Goal: Complete application form: Complete application form

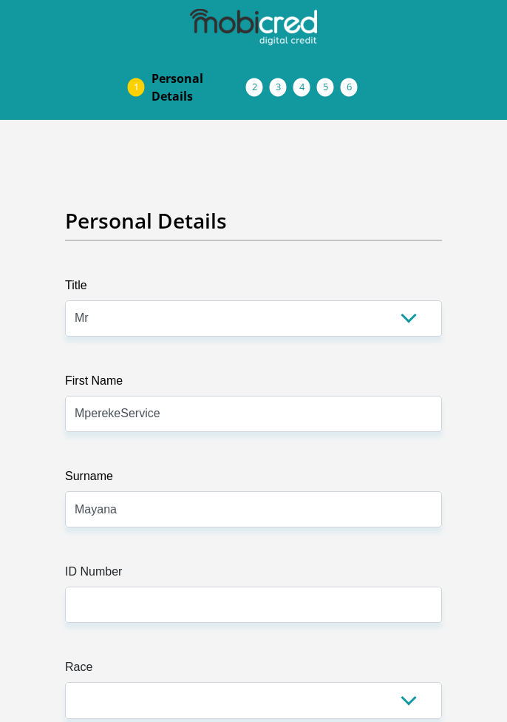
select select "Mr"
select select "ZAF"
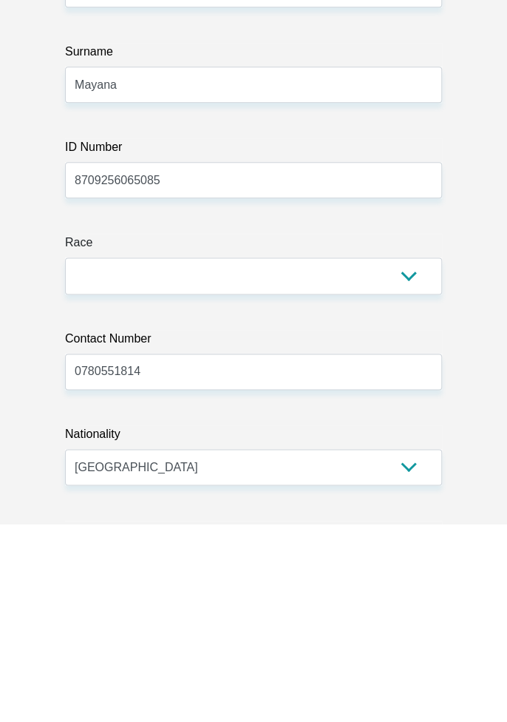
type input "8709256065085"
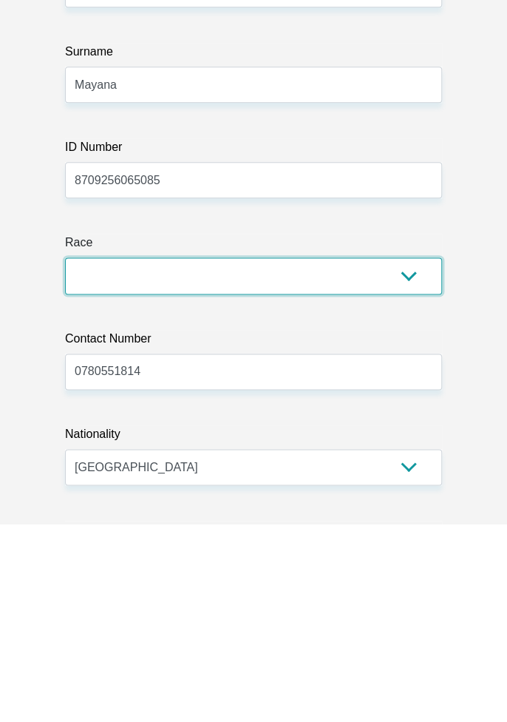
click at [101, 473] on select "Black Coloured Indian White Other" at bounding box center [253, 474] width 377 height 36
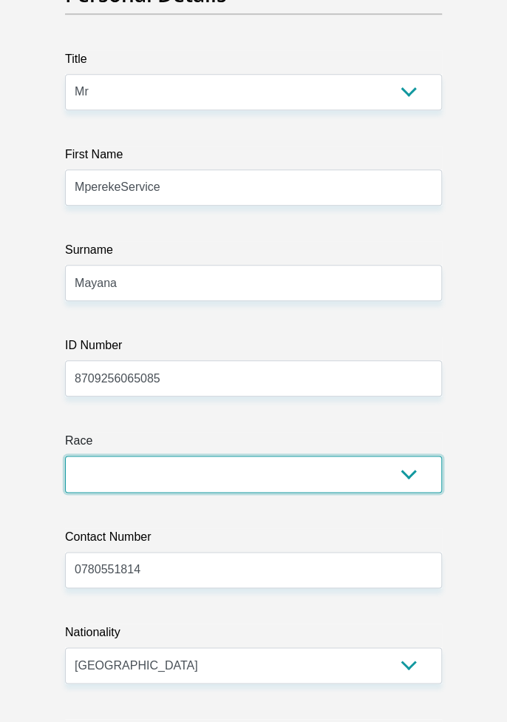
select select "1"
click at [65, 456] on select "Black Coloured Indian White Other" at bounding box center [253, 474] width 377 height 36
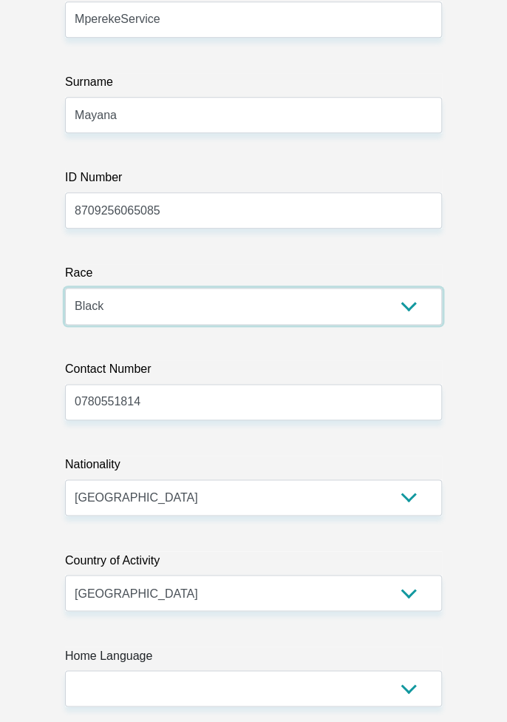
scroll to position [419, 0]
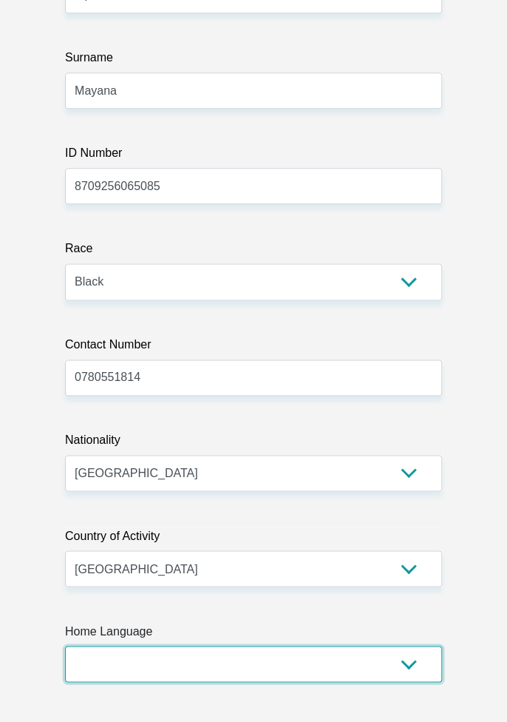
click at [404, 663] on select "Afrikaans English Sepedi South Ndebele Southern Sotho Swati Tsonga Tswana Venda…" at bounding box center [253, 664] width 377 height 36
select select "nso"
click at [65, 646] on select "Afrikaans English Sepedi South Ndebele Southern Sotho Swati Tsonga Tswana Venda…" at bounding box center [253, 664] width 377 height 36
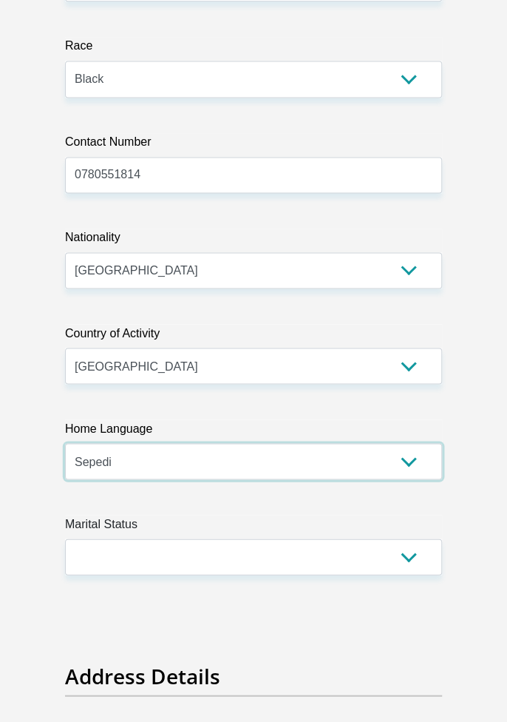
scroll to position [622, 0]
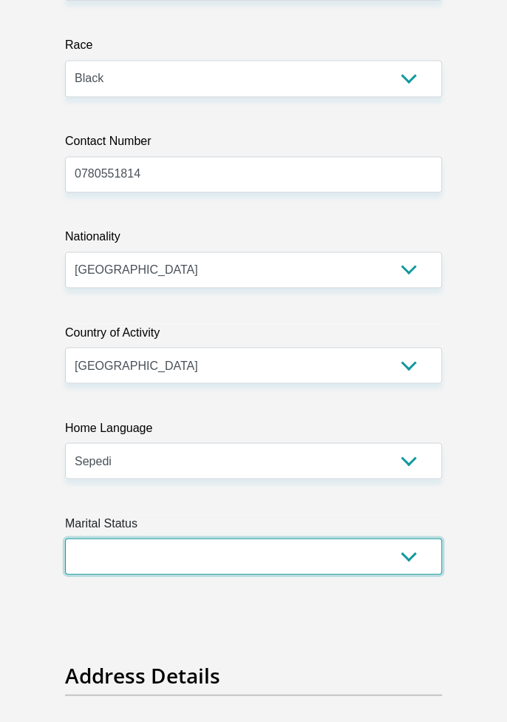
click at [408, 564] on select "Married ANC Single Divorced Widowed Married COP or Customary Law" at bounding box center [253, 556] width 377 height 36
select select "2"
click at [65, 538] on select "Married ANC Single Divorced Widowed Married COP or Customary Law" at bounding box center [253, 556] width 377 height 36
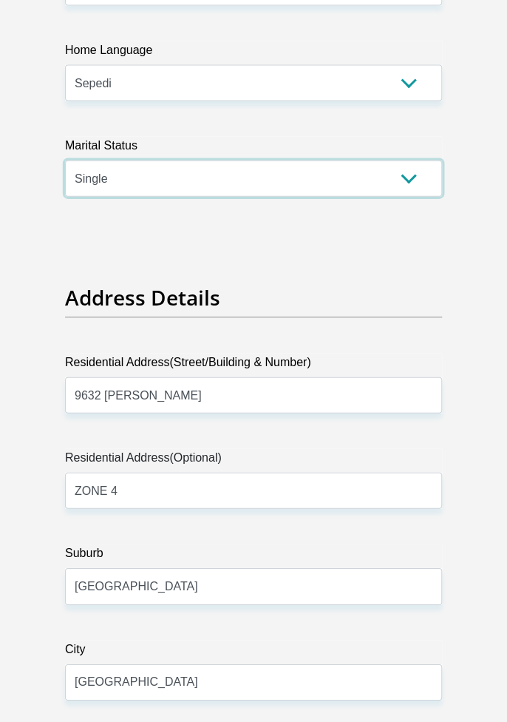
scroll to position [1003, 0]
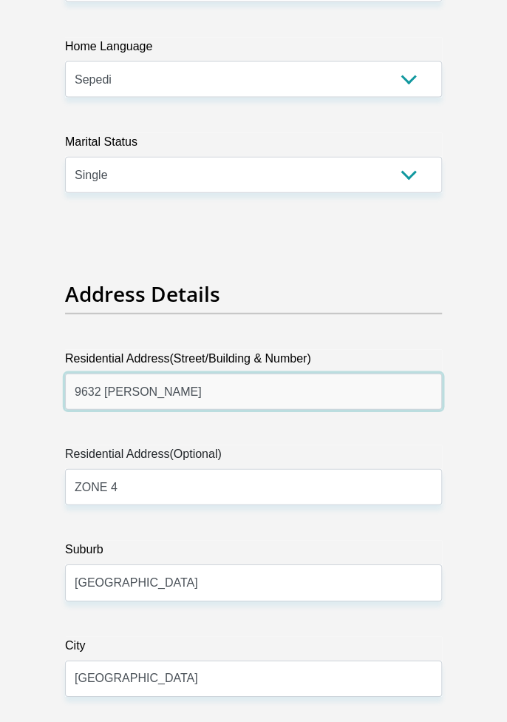
click at [219, 395] on input "9632 WINNIE MANDELA" at bounding box center [253, 391] width 377 height 36
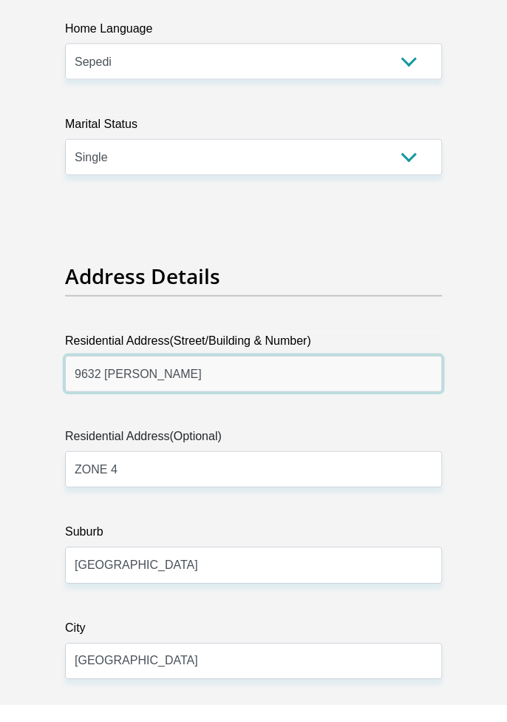
scroll to position [1027, 0]
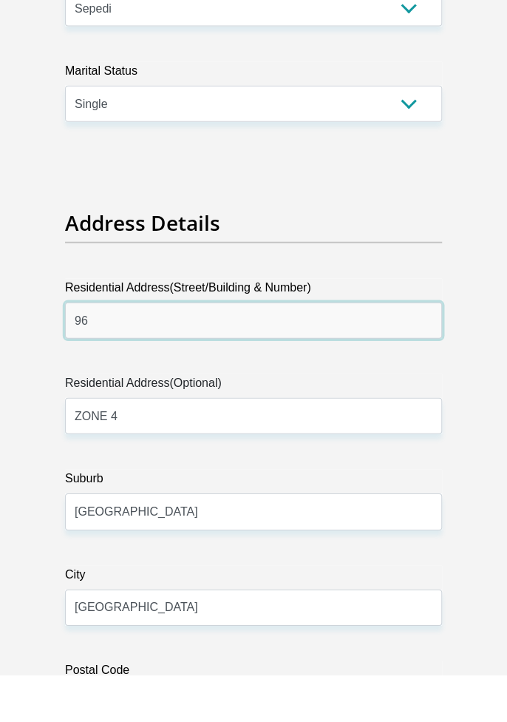
type input "9"
type input "262 Maokeng Section"
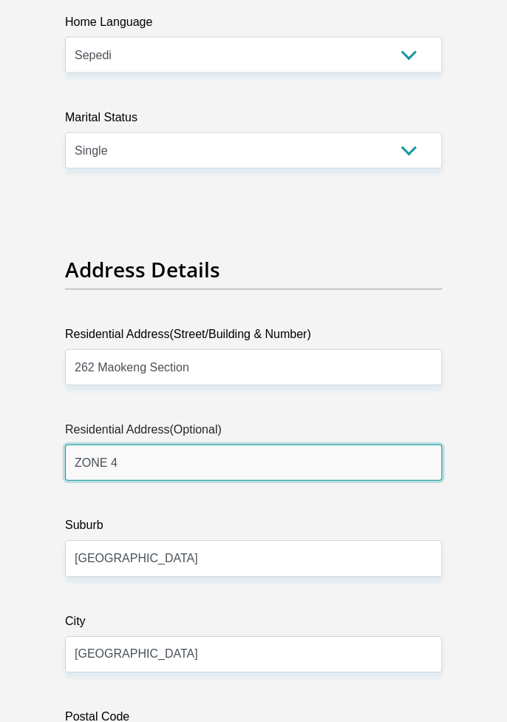
click at [128, 467] on input "ZONE 4" at bounding box center [253, 462] width 377 height 36
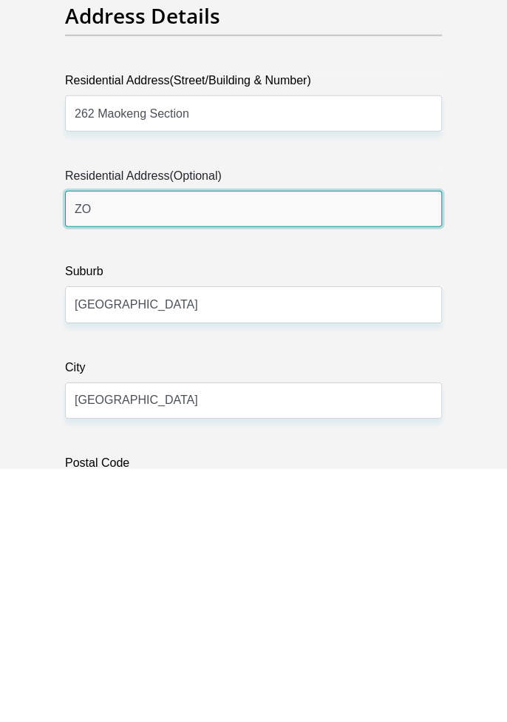
type input "Z"
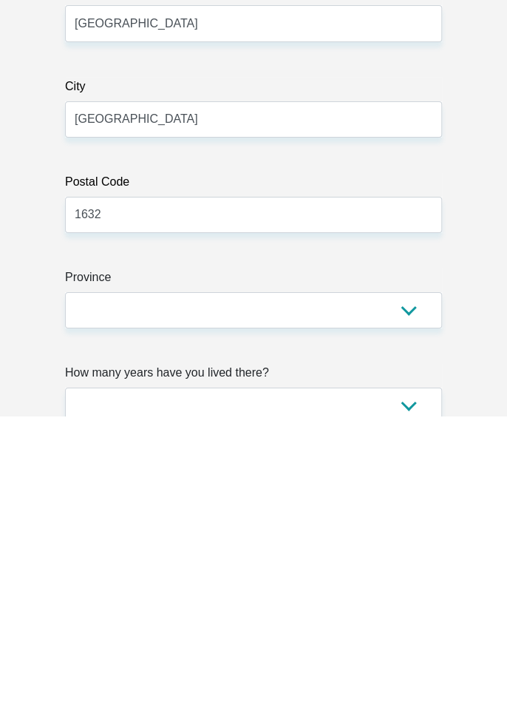
type input "Tembisa"
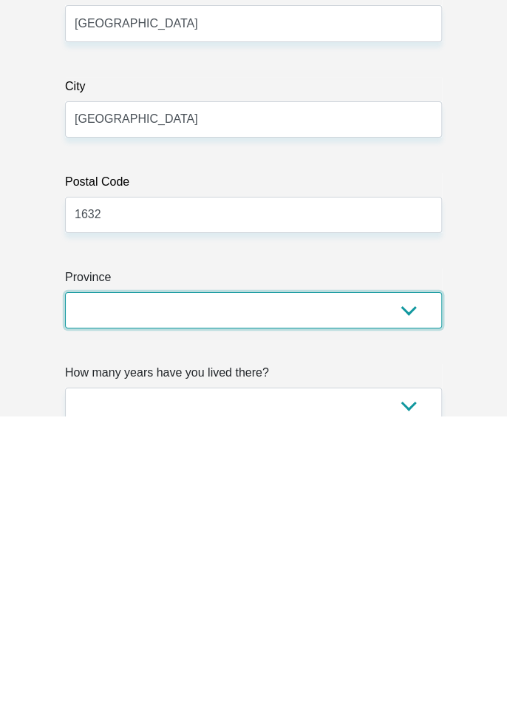
click at [95, 619] on select "Eastern Cape Free State Gauteng KwaZulu-Natal Limpopo Mpumalanga Northern Cape …" at bounding box center [253, 616] width 377 height 36
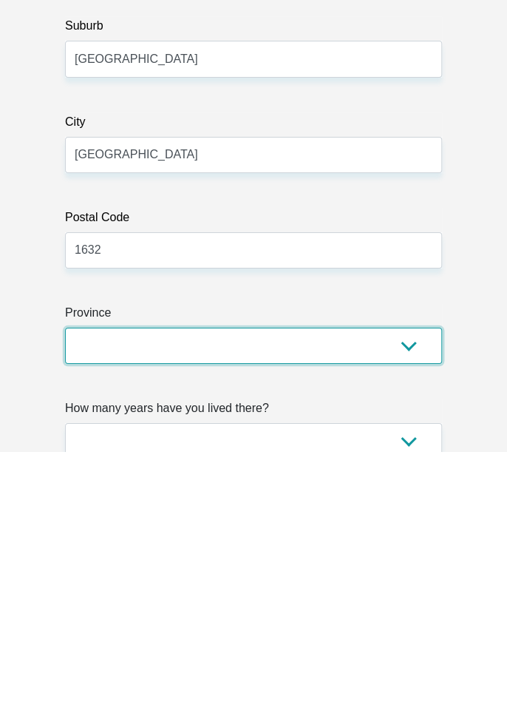
scroll to position [1256, 0]
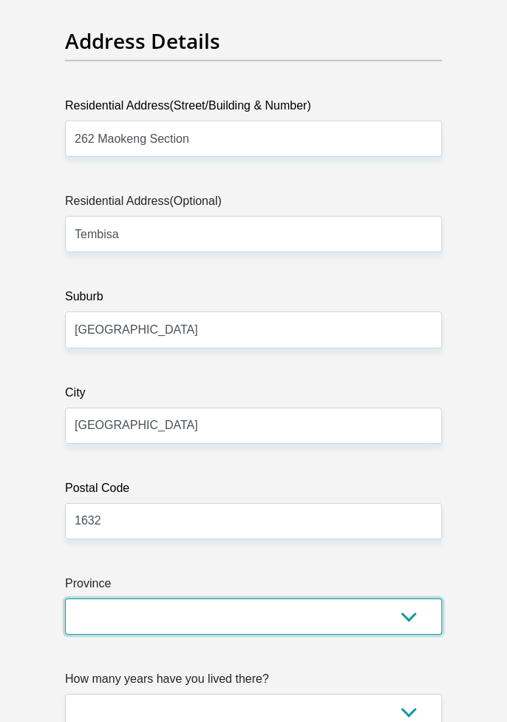
select select "Gauteng"
click at [65, 598] on select "Eastern Cape Free State Gauteng KwaZulu-Natal Limpopo Mpumalanga Northern Cape …" at bounding box center [253, 616] width 377 height 36
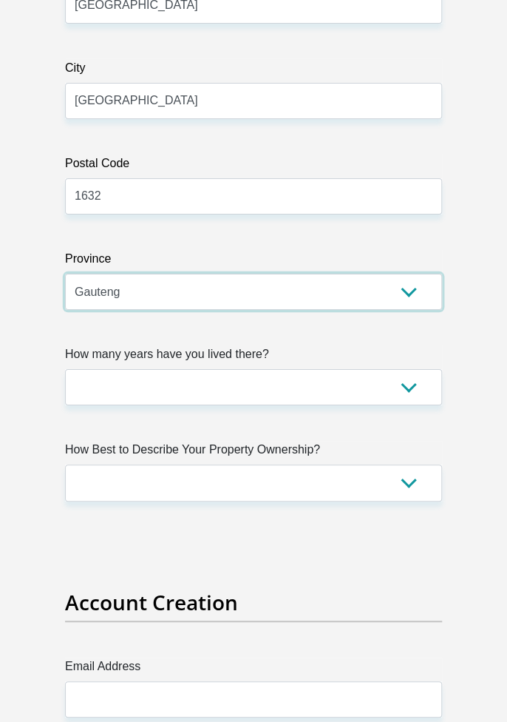
scroll to position [1578, 0]
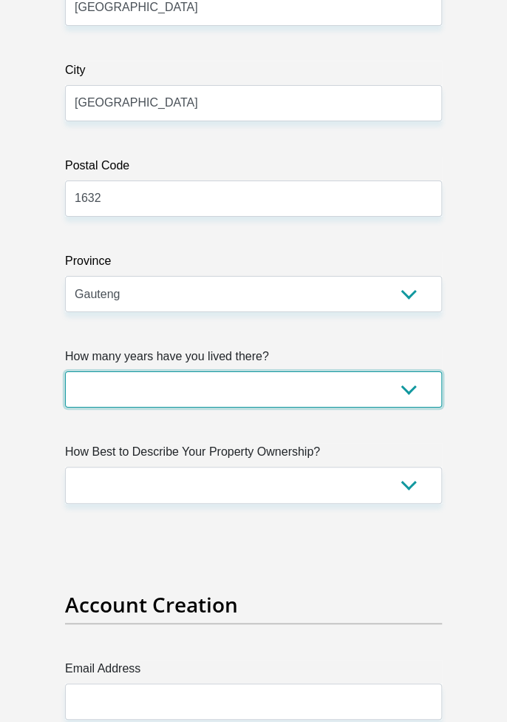
click at [109, 385] on select "less than 1 year 1-3 years 3-5 years 5+ years" at bounding box center [253, 389] width 377 height 36
select select "5"
click at [65, 371] on select "less than 1 year 1-3 years 3-5 years 5+ years" at bounding box center [253, 389] width 377 height 36
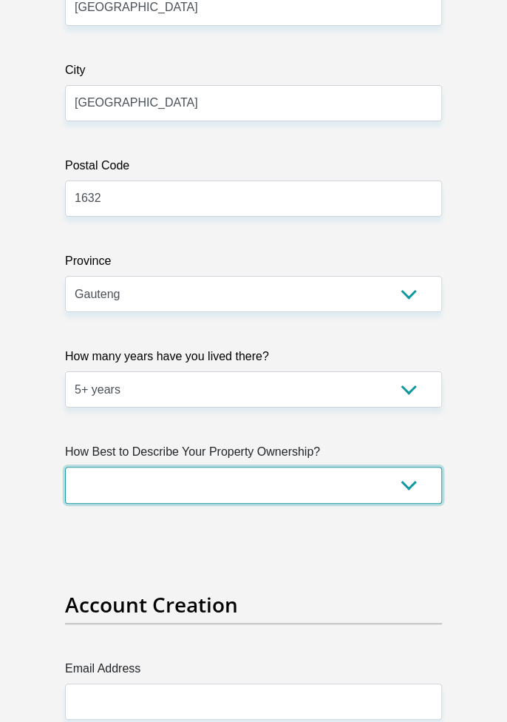
click at [109, 482] on select "Owned Rented Family Owned Company Dwelling" at bounding box center [253, 485] width 377 height 36
select select "parents"
click at [65, 467] on select "Owned Rented Family Owned Company Dwelling" at bounding box center [253, 485] width 377 height 36
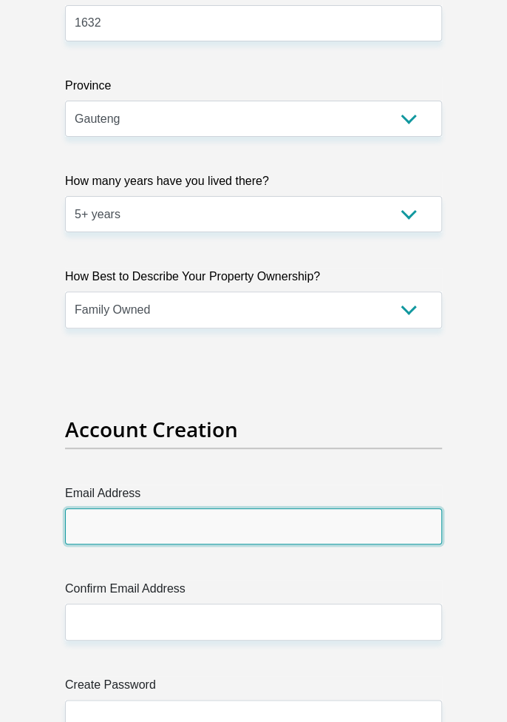
click at [89, 528] on input "Email Address" at bounding box center [253, 526] width 377 height 36
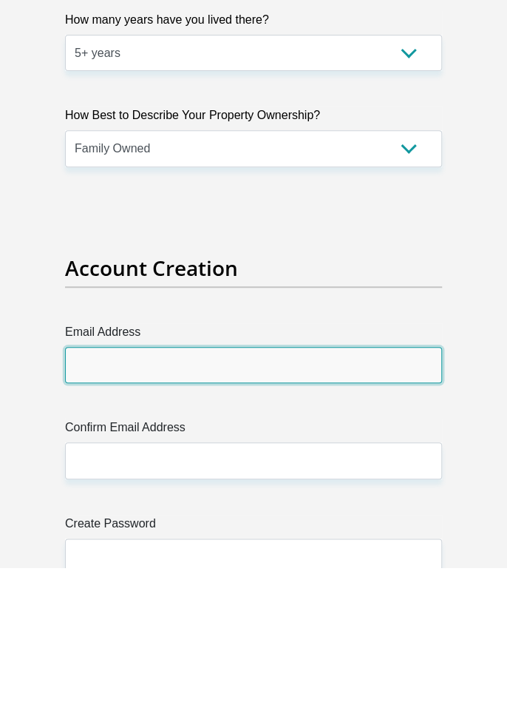
scroll to position [1764, 0]
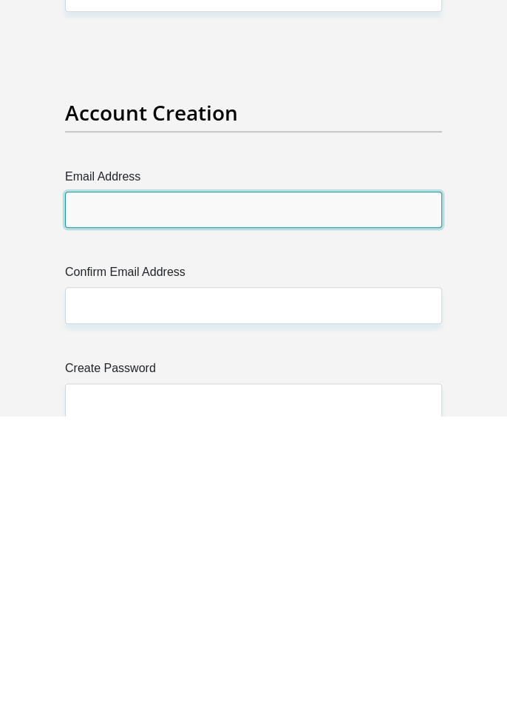
type input "msevogp@gmail.com"
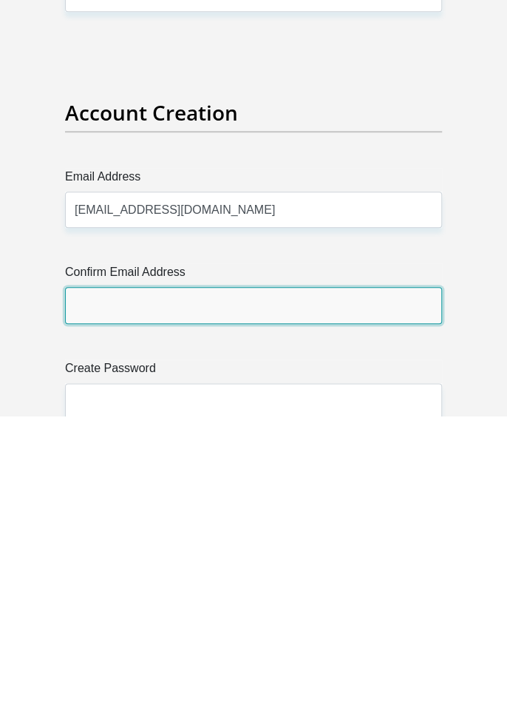
type input "msevogp@gmail.com"
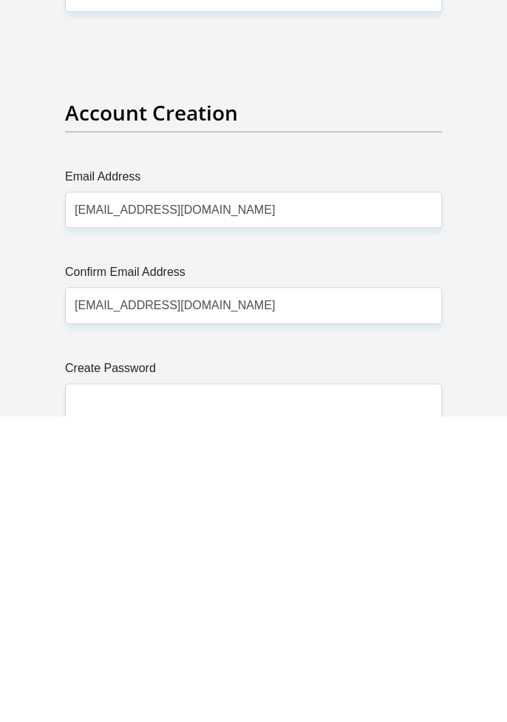
type input "0780551814"
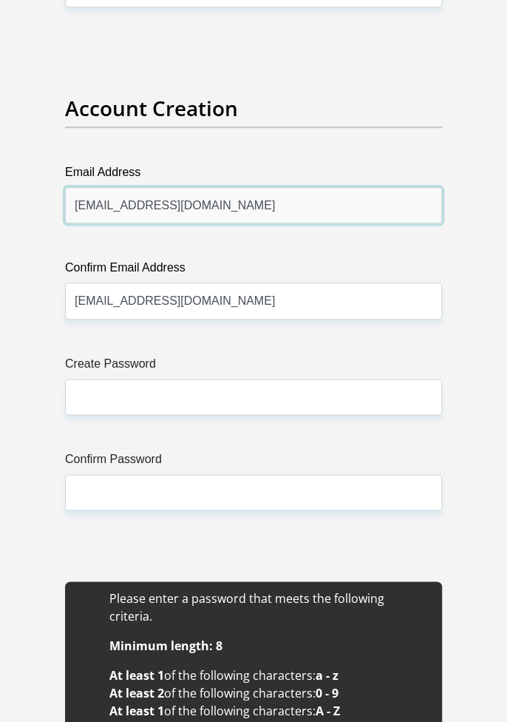
scroll to position [2089, 0]
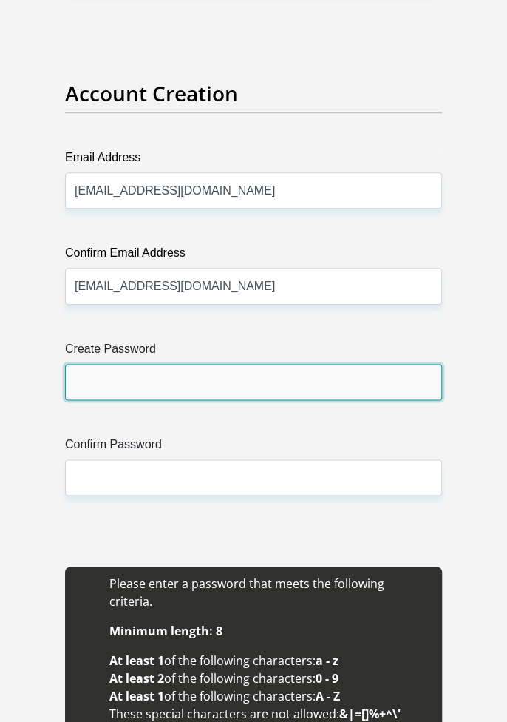
click at [104, 385] on input "Create Password" at bounding box center [253, 382] width 377 height 36
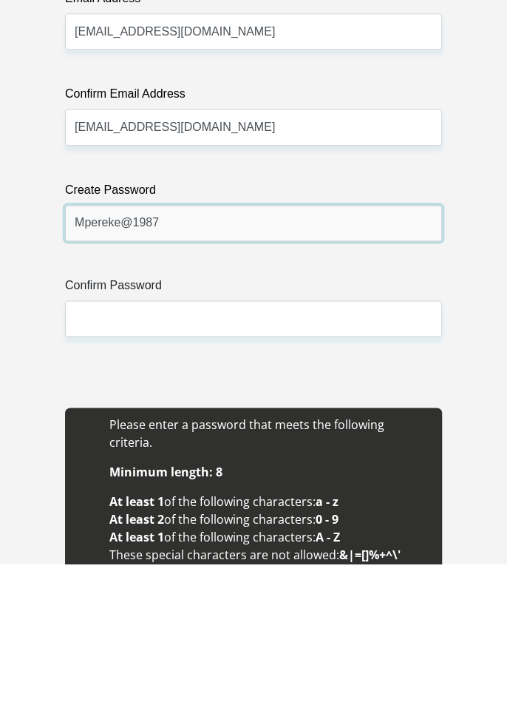
type input "Mpereke@1987"
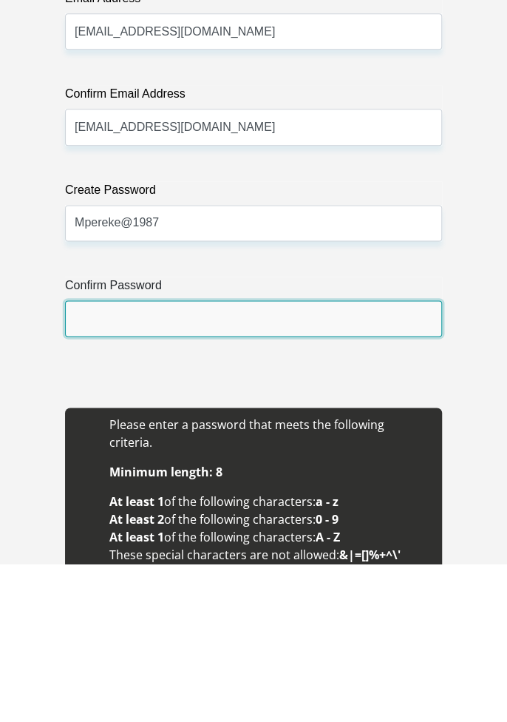
click at [112, 476] on input "Confirm Password" at bounding box center [253, 477] width 377 height 36
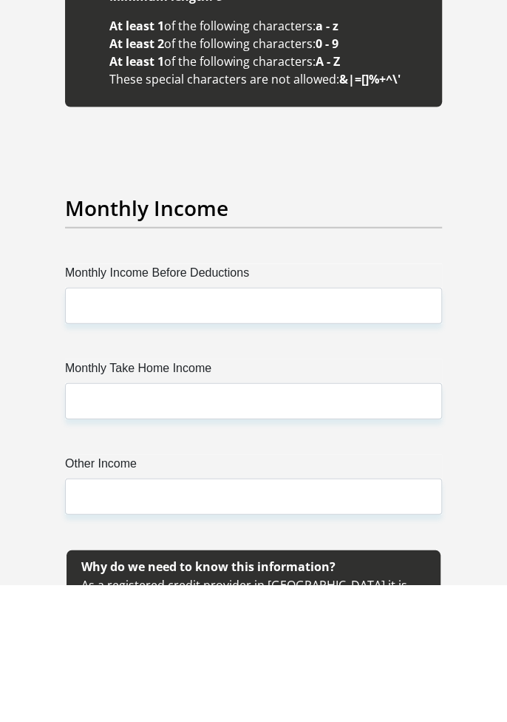
scroll to position [2586, 0]
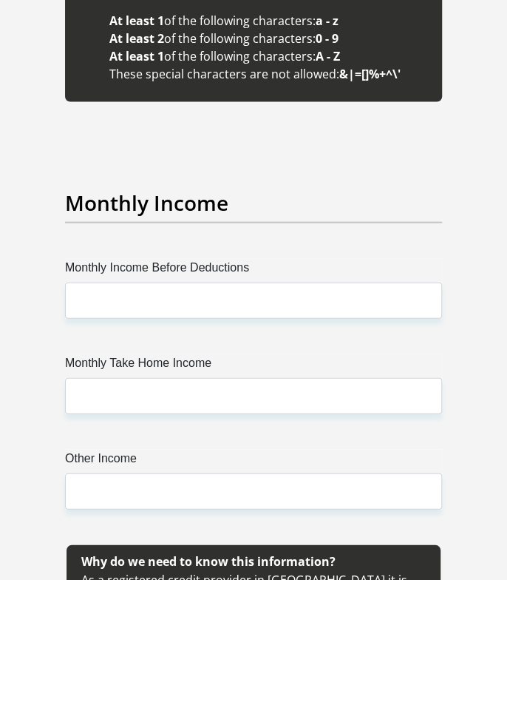
type input "Mpereke@1987"
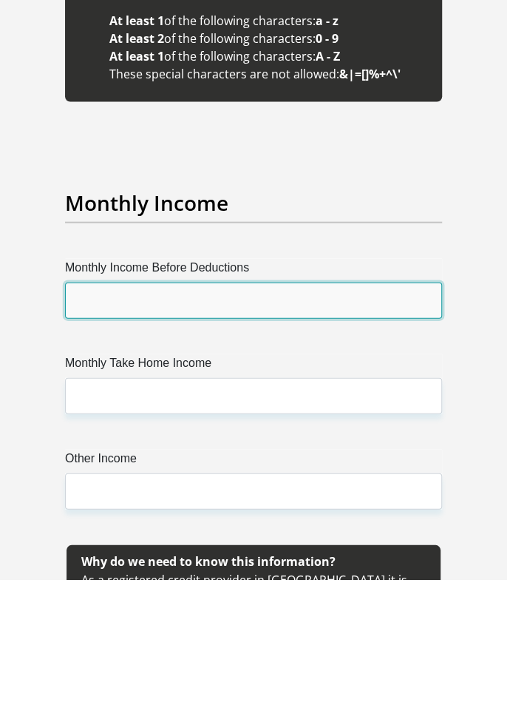
click at [389, 424] on input "Monthly Income Before Deductions" at bounding box center [253, 442] width 377 height 36
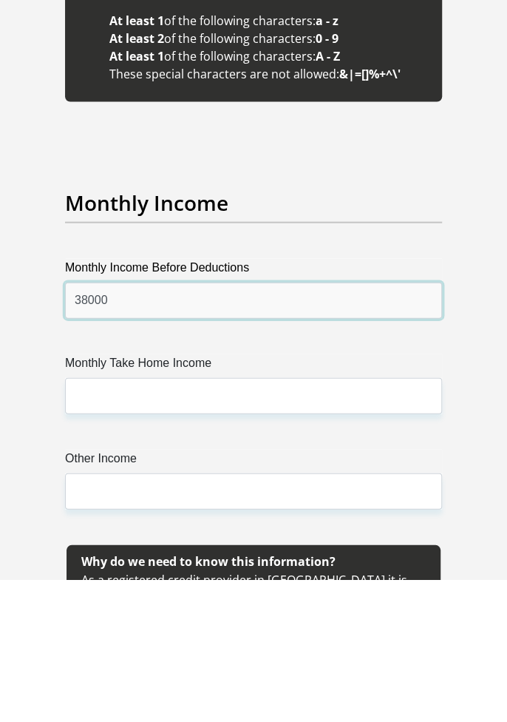
type input "38000"
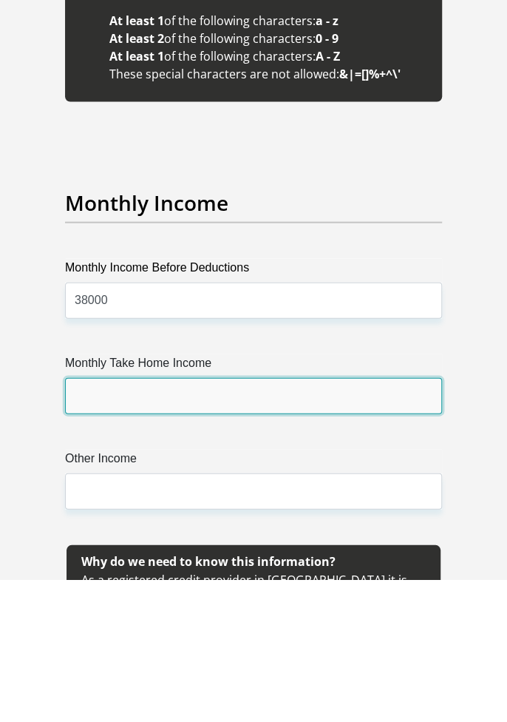
click at [96, 520] on input "Monthly Take Home Income" at bounding box center [253, 538] width 377 height 36
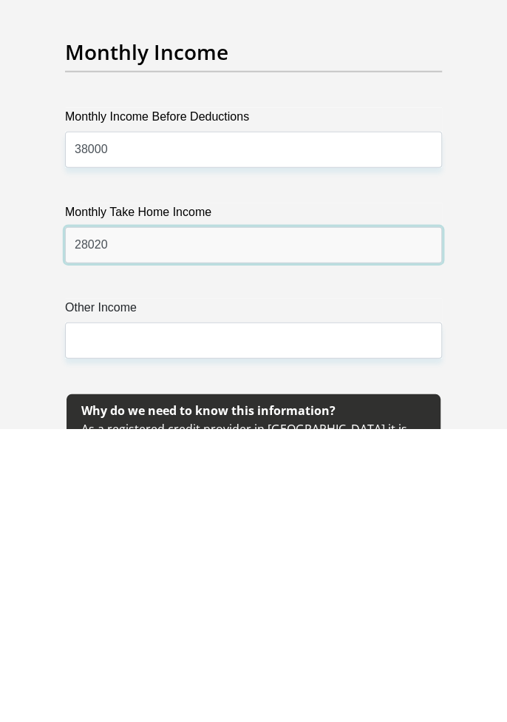
scroll to position [2590, 0]
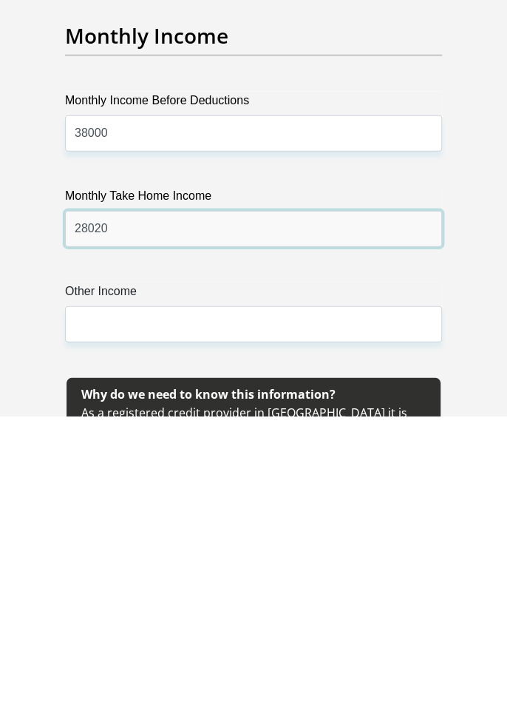
type input "28020"
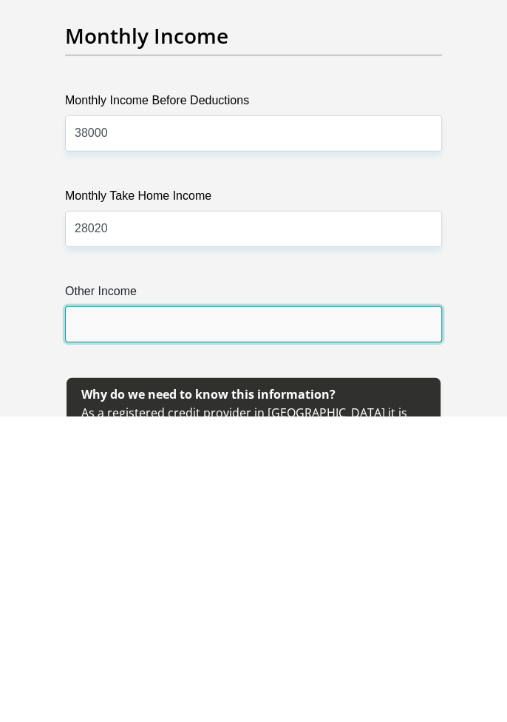
click at [98, 612] on input "Other Income" at bounding box center [253, 630] width 377 height 36
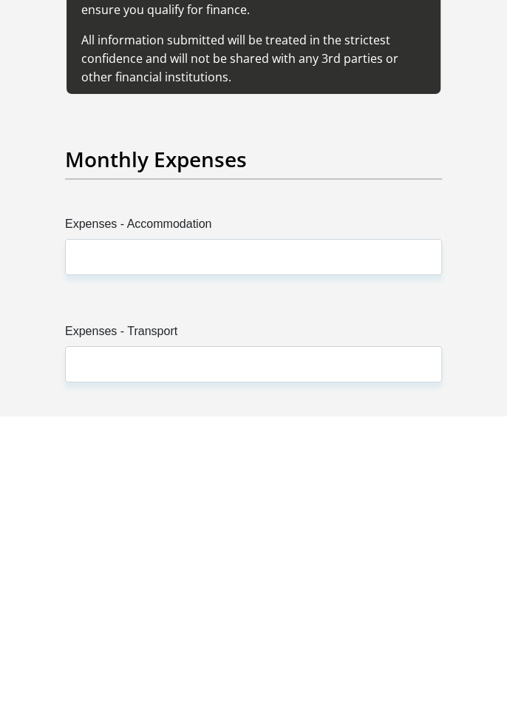
scroll to position [3080, 0]
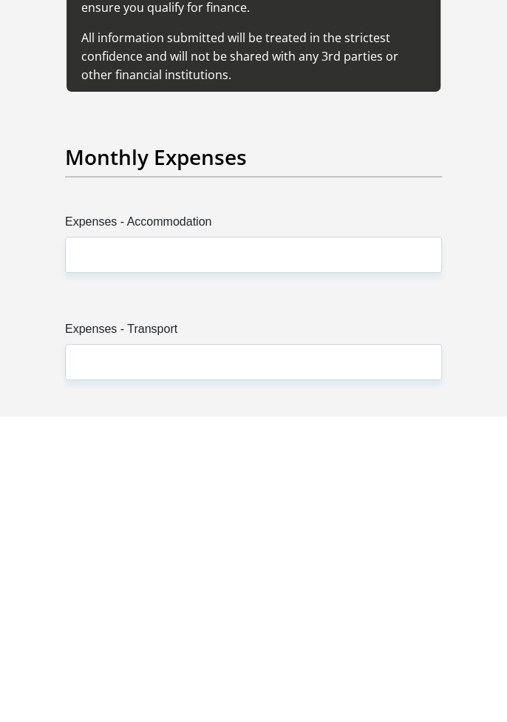
type input "1500"
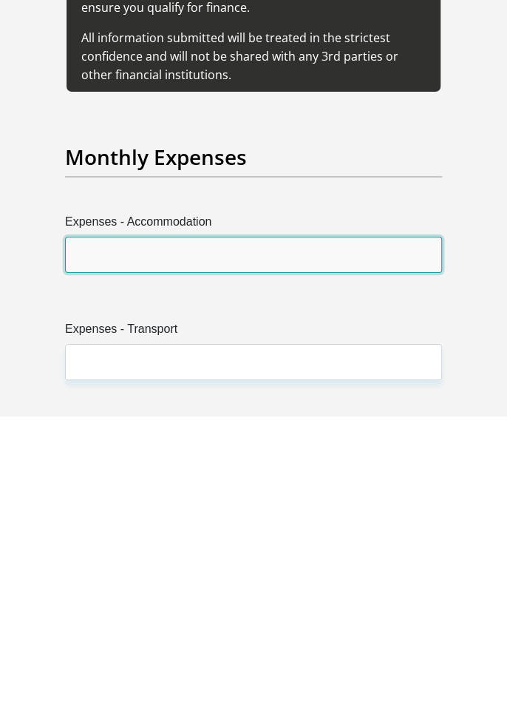
click at [101, 543] on input "Expenses - Accommodation" at bounding box center [253, 561] width 377 height 36
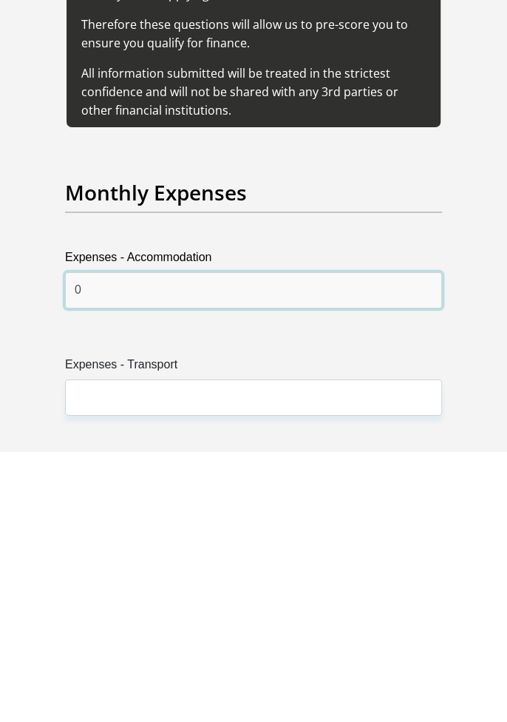
type input "0"
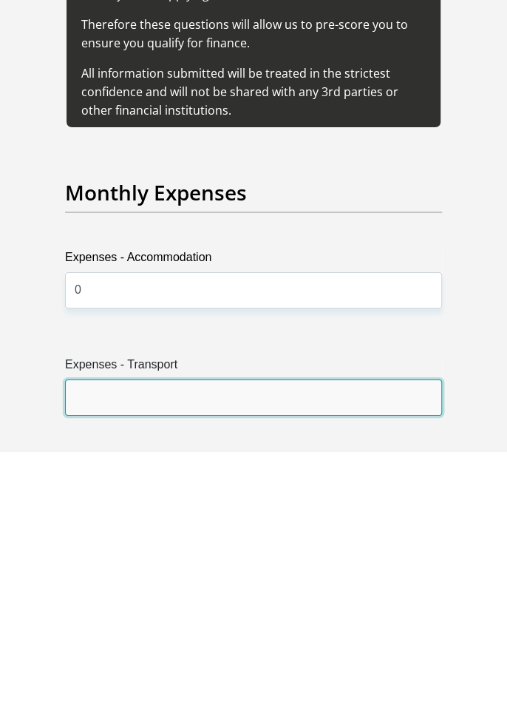
click at [107, 650] on input "Expenses - Transport" at bounding box center [253, 668] width 377 height 36
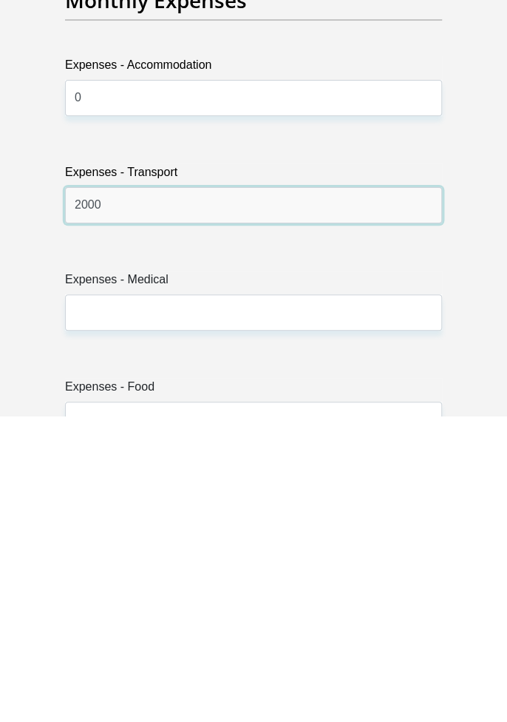
scroll to position [3238, 0]
type input "2000"
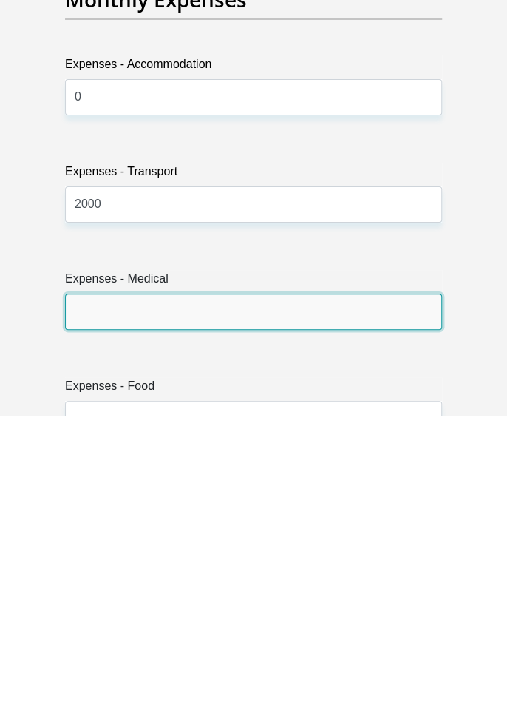
click at [106, 600] on input "Expenses - Medical" at bounding box center [253, 618] width 377 height 36
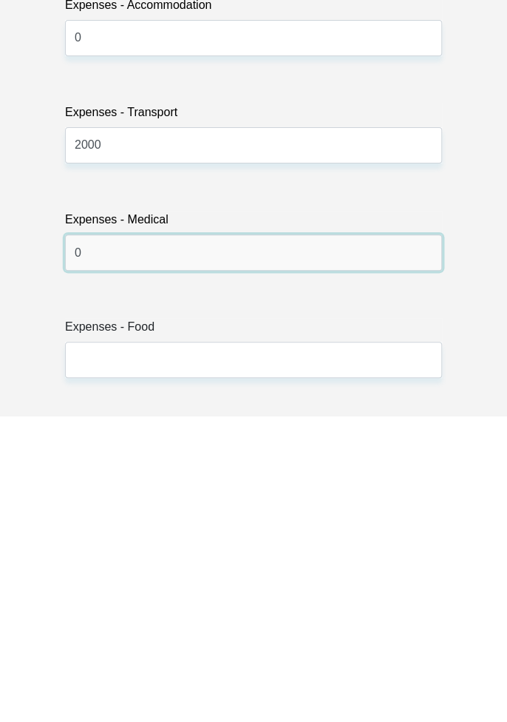
scroll to position [3302, 0]
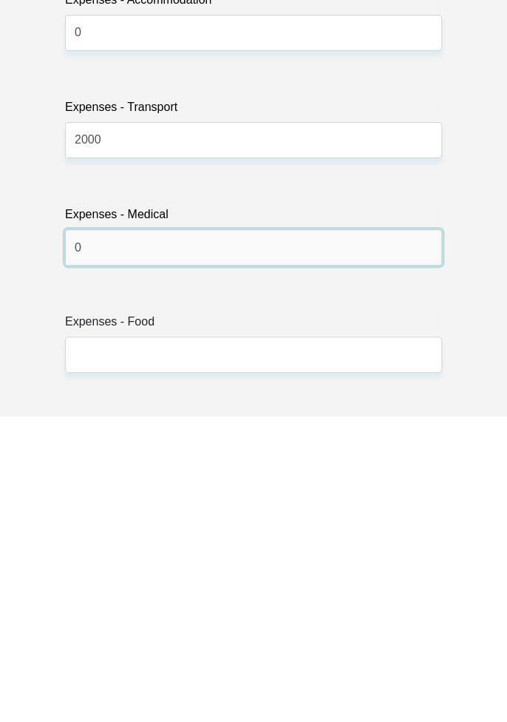
type input "0"
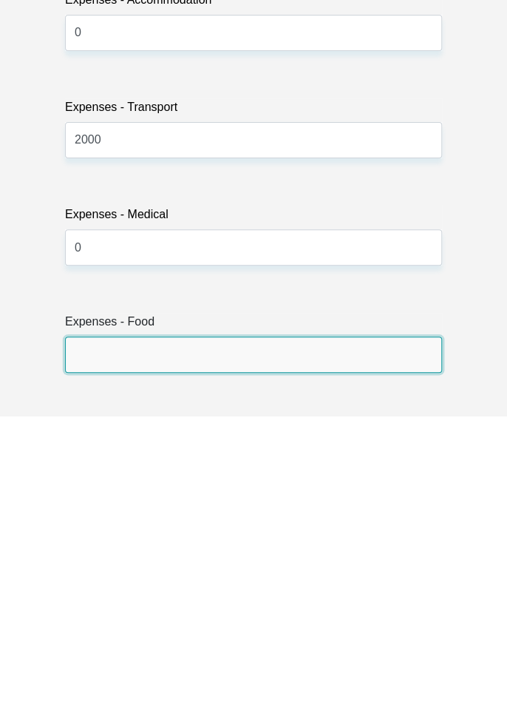
click at [99, 643] on input "Expenses - Food" at bounding box center [253, 661] width 377 height 36
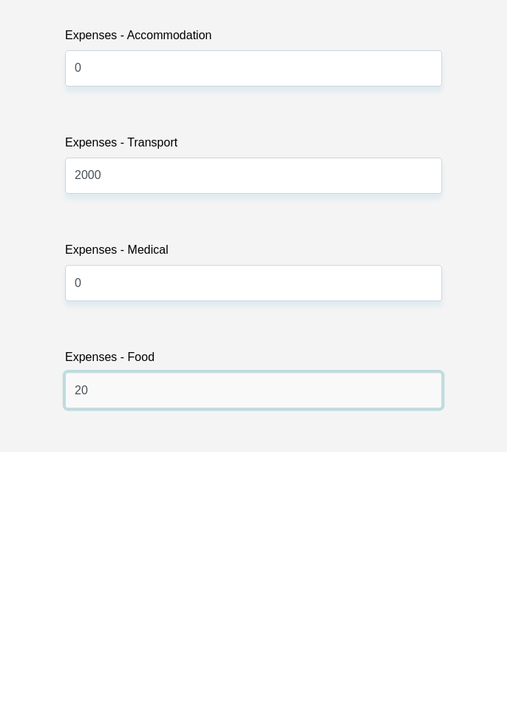
type input "2"
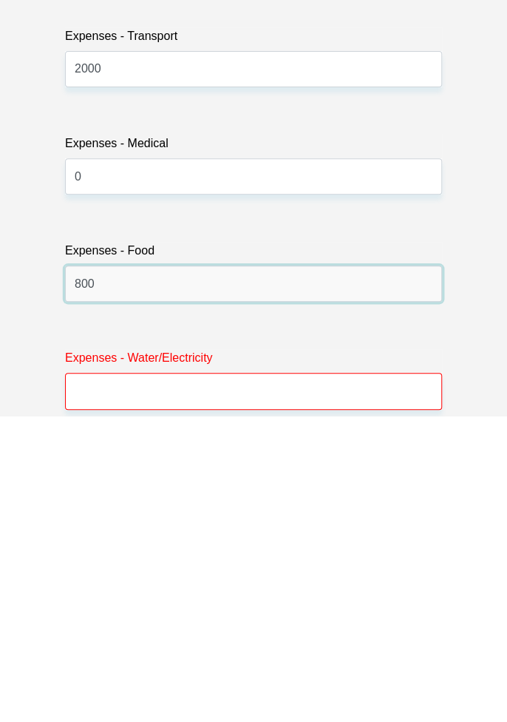
scroll to position [3373, 0]
type input "800"
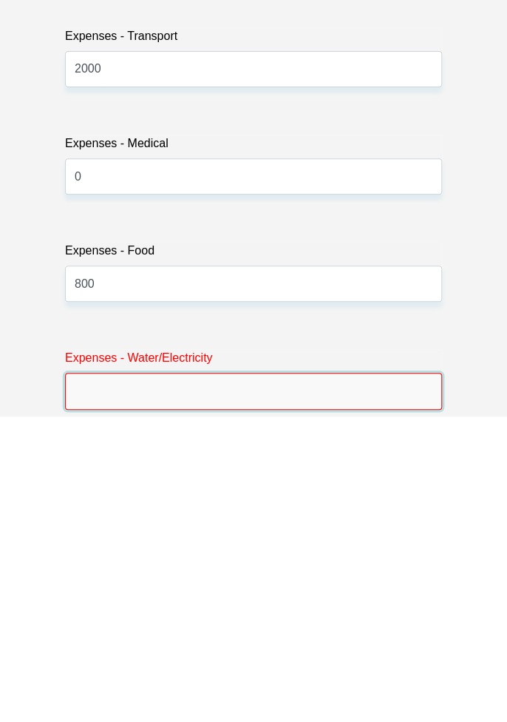
click at [107, 679] on input "Expenses - Water/Electricity" at bounding box center [253, 697] width 377 height 36
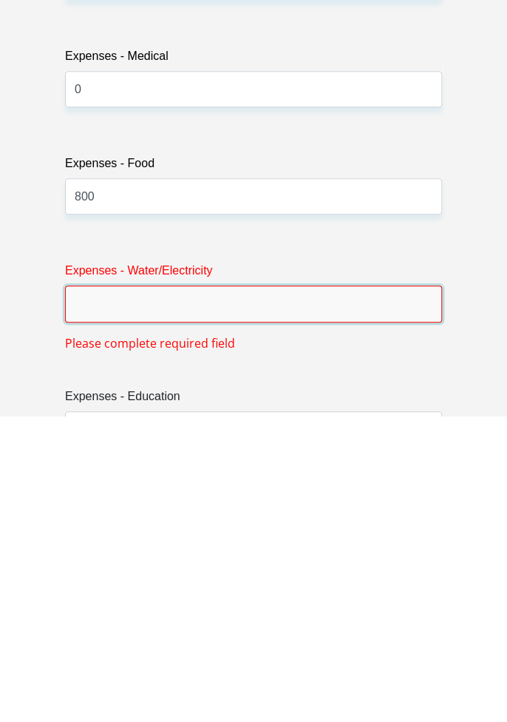
scroll to position [3533, 0]
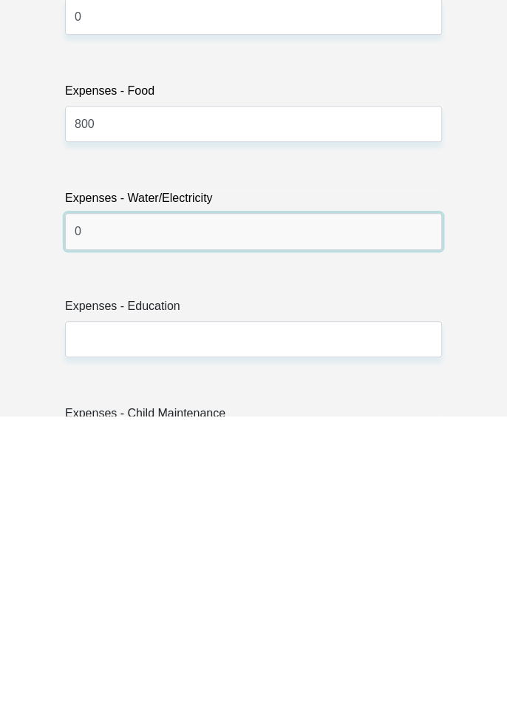
type input "0"
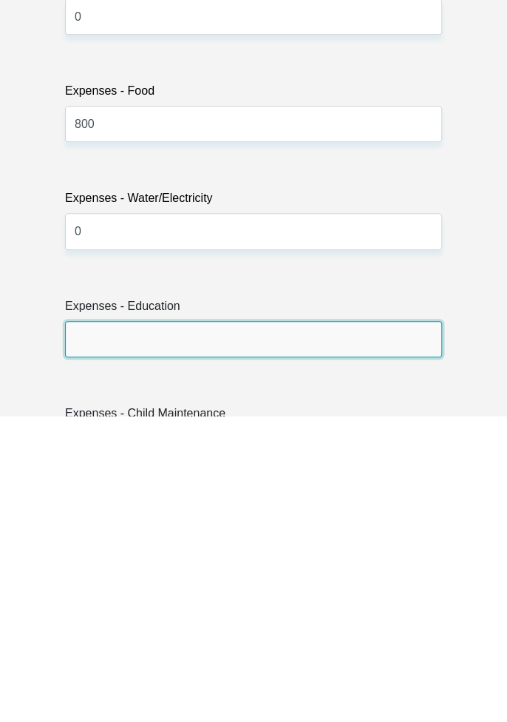
click at [107, 627] on input "Expenses - Education" at bounding box center [253, 645] width 377 height 36
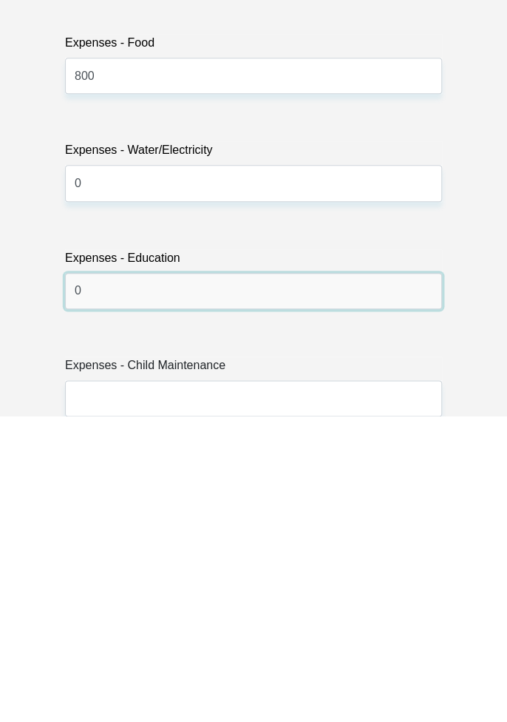
scroll to position [3593, 0]
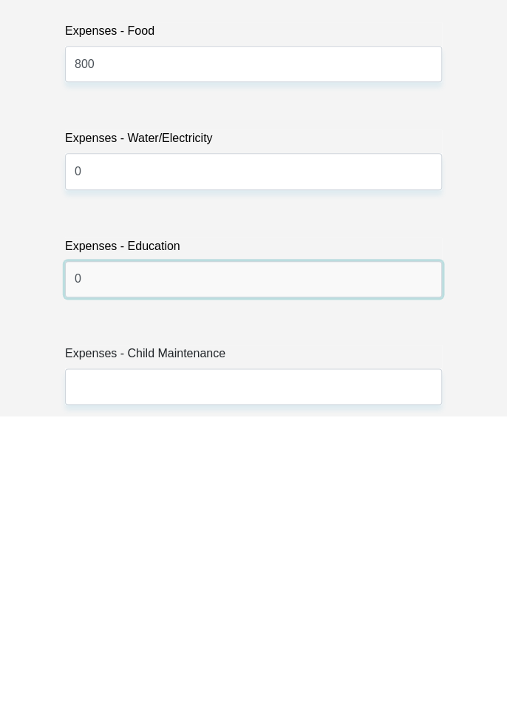
type input "0"
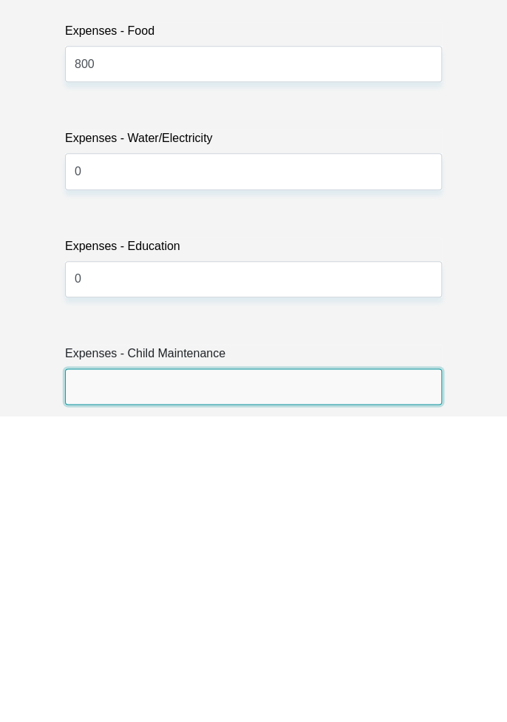
click at [112, 674] on input "Expenses - Child Maintenance" at bounding box center [253, 692] width 377 height 36
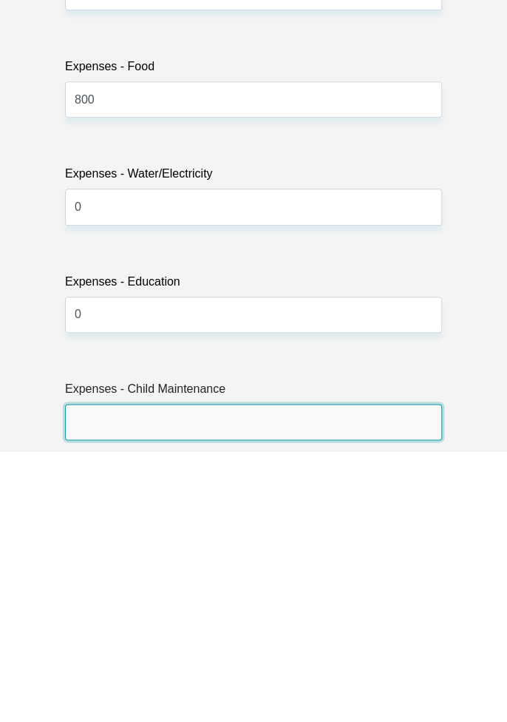
scroll to position [3747, 0]
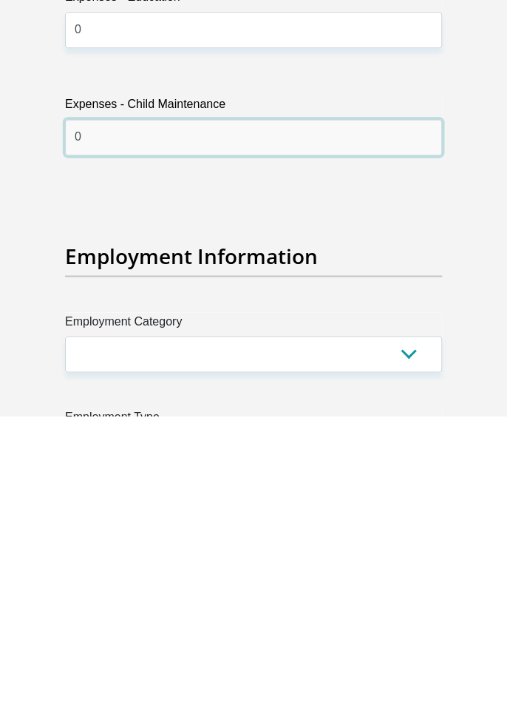
type input "0"
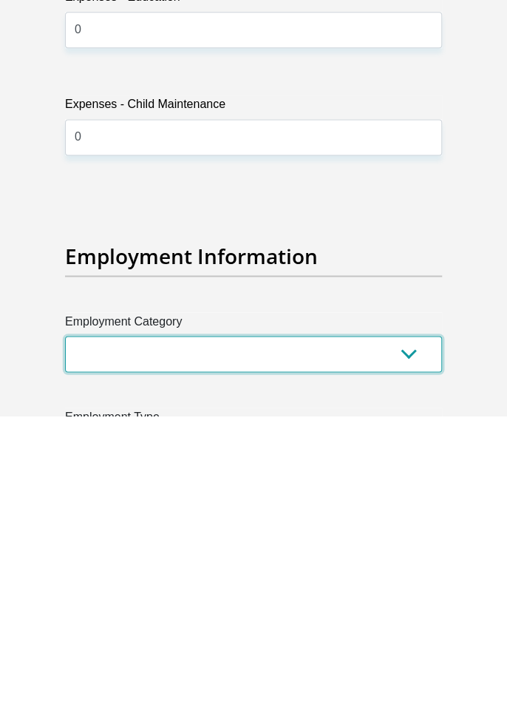
click at [107, 642] on select "AGRICULTURE ALCOHOL & TOBACCO CONSTRUCTION MATERIALS METALLURGY EQUIPMENT FOR R…" at bounding box center [253, 660] width 377 height 36
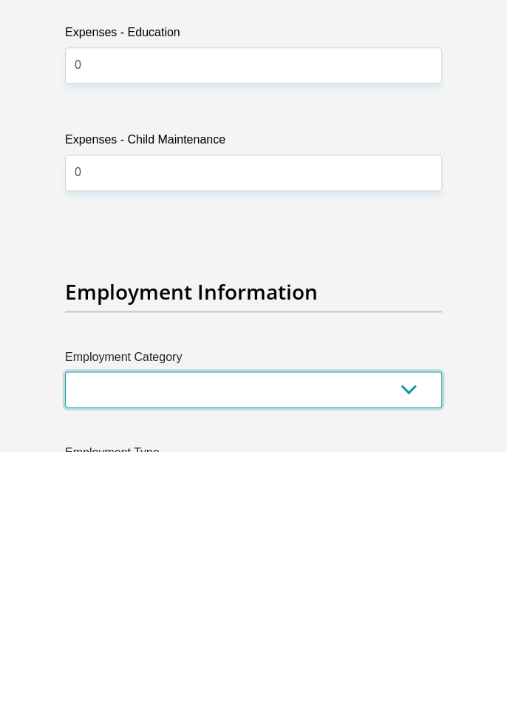
scroll to position [3842, 0]
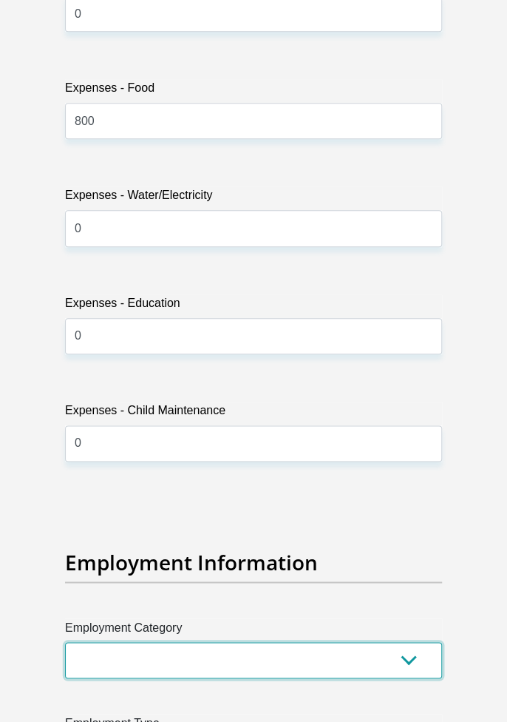
select select "17"
click at [65, 642] on select "AGRICULTURE ALCOHOL & TOBACCO CONSTRUCTION MATERIALS METALLURGY EQUIPMENT FOR R…" at bounding box center [253, 660] width 377 height 36
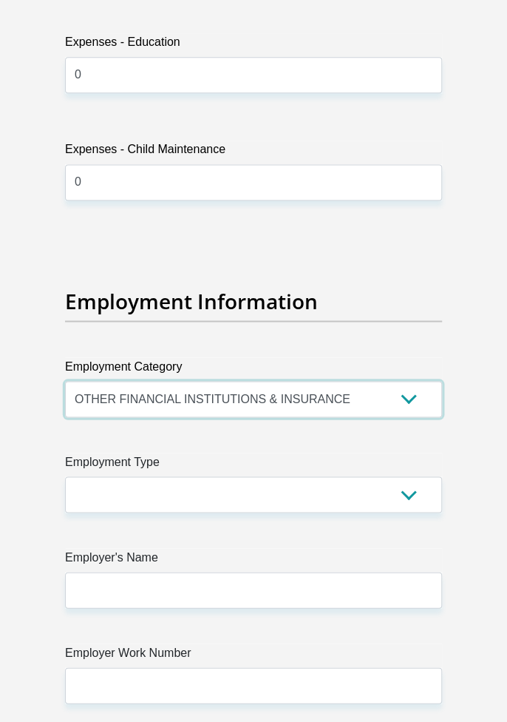
scroll to position [4112, 0]
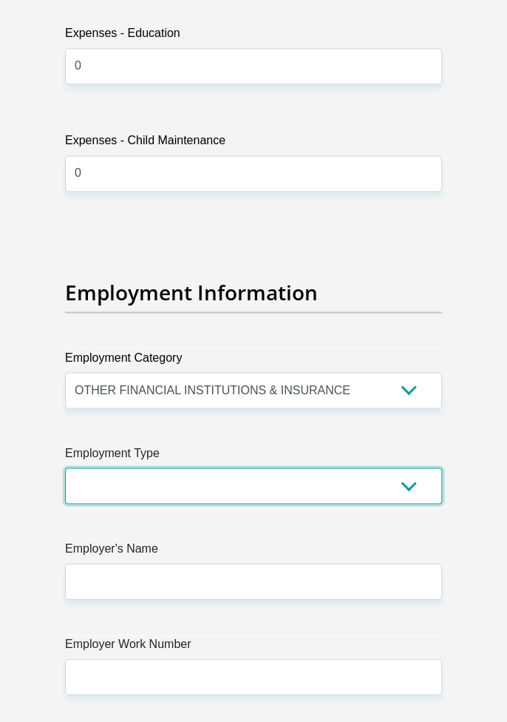
click at [100, 467] on select "College/Lecturer Craft Seller Creative Driver Executive Farmer Forces - Non Com…" at bounding box center [253, 485] width 377 height 36
select select "Office Staff/Clerk"
click at [65, 467] on select "College/Lecturer Craft Seller Creative Driver Executive Farmer Forces - Non Com…" at bounding box center [253, 485] width 377 height 36
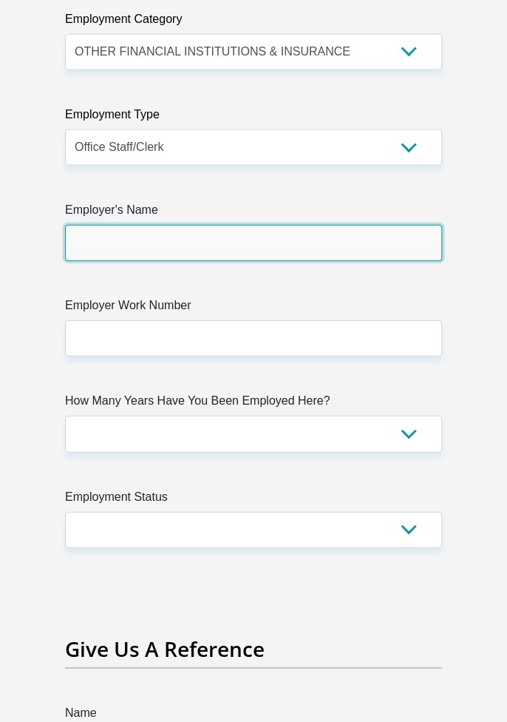
click at [393, 225] on input "Employer's Name" at bounding box center [253, 243] width 377 height 36
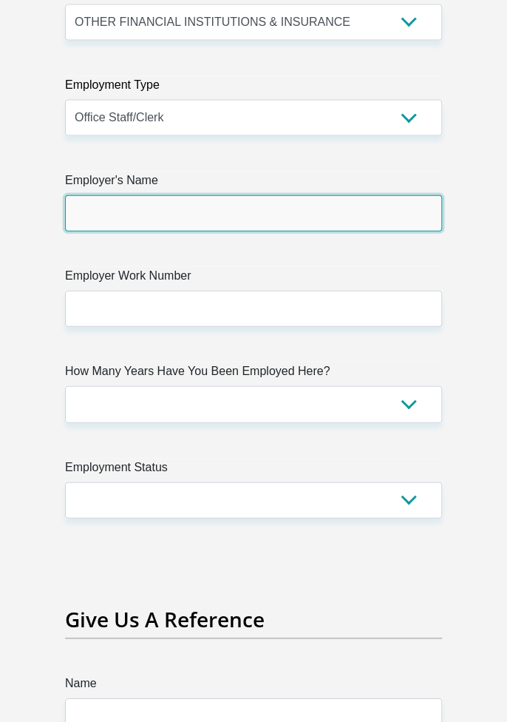
scroll to position [4503, 0]
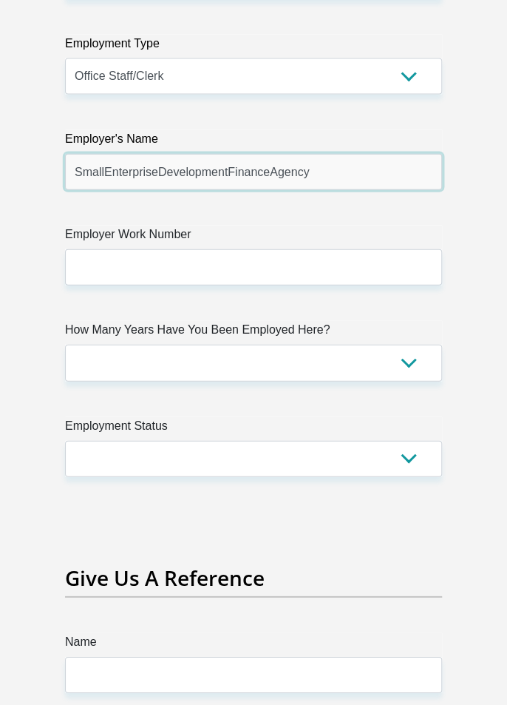
type input "SmallEnterpriseDevelopmentFinanceAgency"
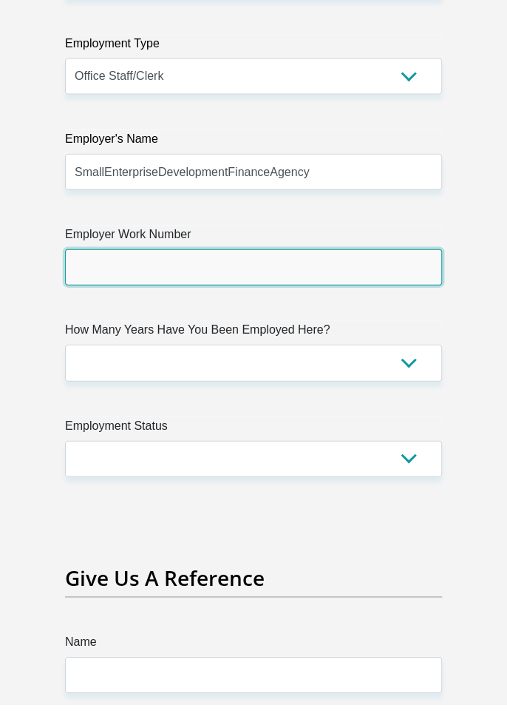
click at [98, 267] on input "Employer Work Number" at bounding box center [253, 285] width 377 height 36
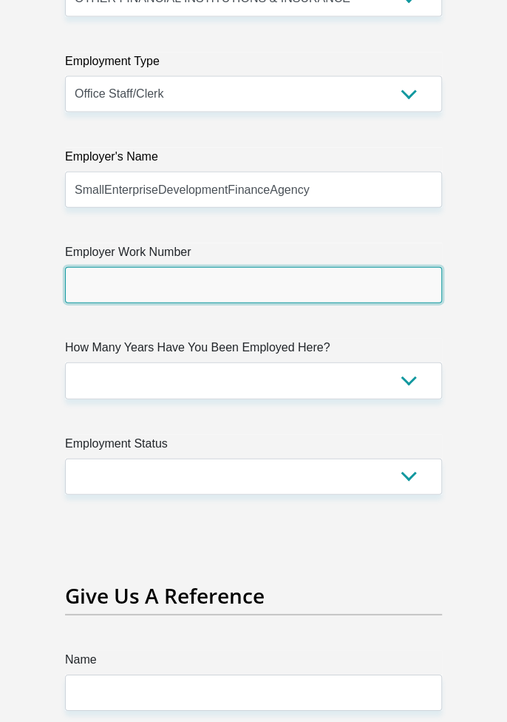
click at [84, 267] on input "Employer Work Number" at bounding box center [253, 285] width 377 height 36
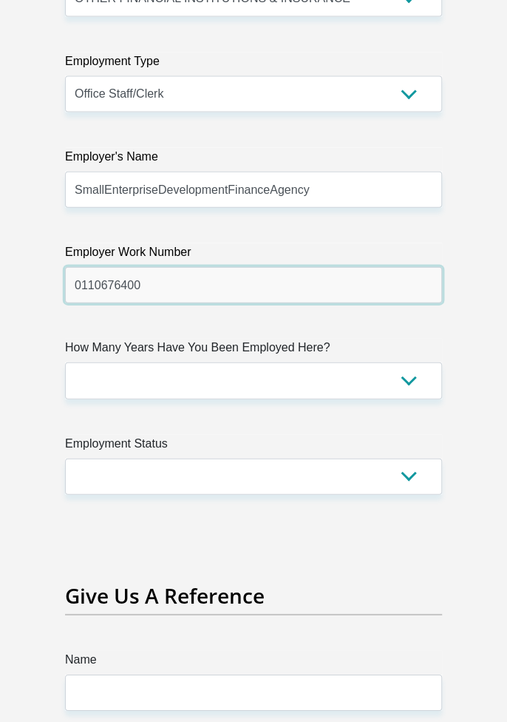
type input "0110676400"
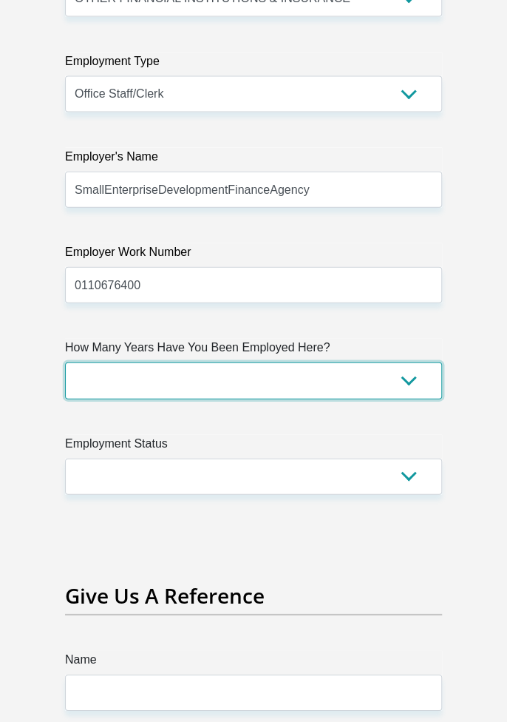
click at [106, 362] on select "less than 1 year 1-3 years 3-5 years 5+ years" at bounding box center [253, 380] width 377 height 36
select select "60"
click at [65, 362] on select "less than 1 year 1-3 years 3-5 years 5+ years" at bounding box center [253, 380] width 377 height 36
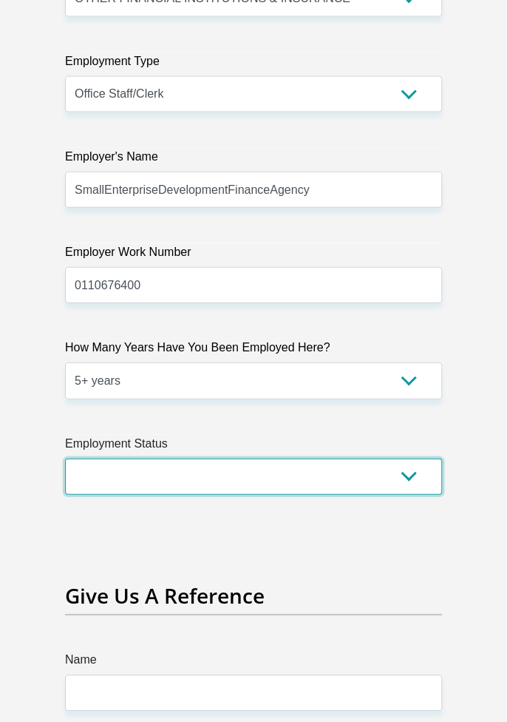
click at [87, 464] on select "Permanent/Full-time Part-time/Casual Contract Worker Self-Employed Housewife Re…" at bounding box center [253, 477] width 377 height 36
select select "1"
click at [65, 459] on select "Permanent/Full-time Part-time/Casual Contract Worker Self-Employed Housewife Re…" at bounding box center [253, 477] width 377 height 36
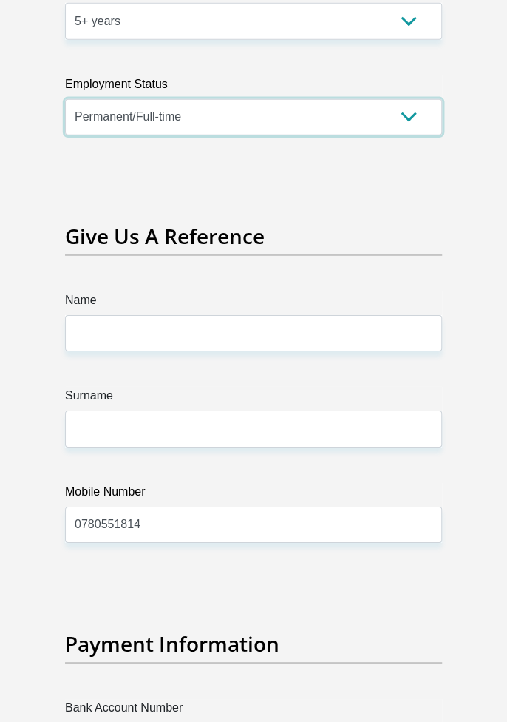
scroll to position [4865, 0]
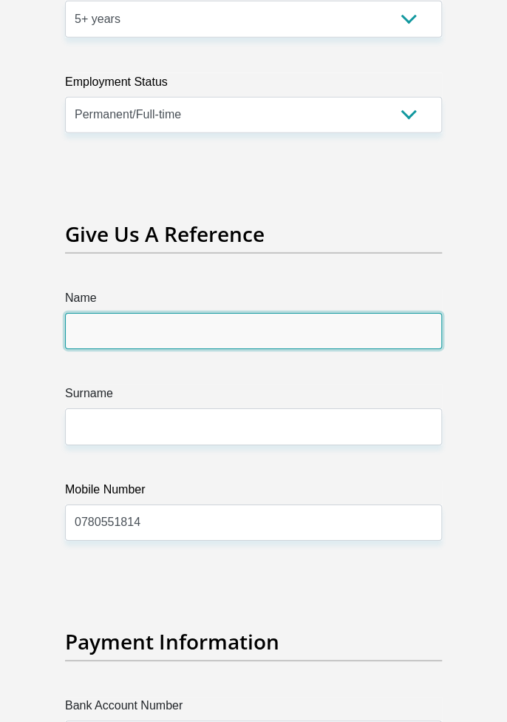
click at [92, 313] on input "Name" at bounding box center [253, 331] width 377 height 36
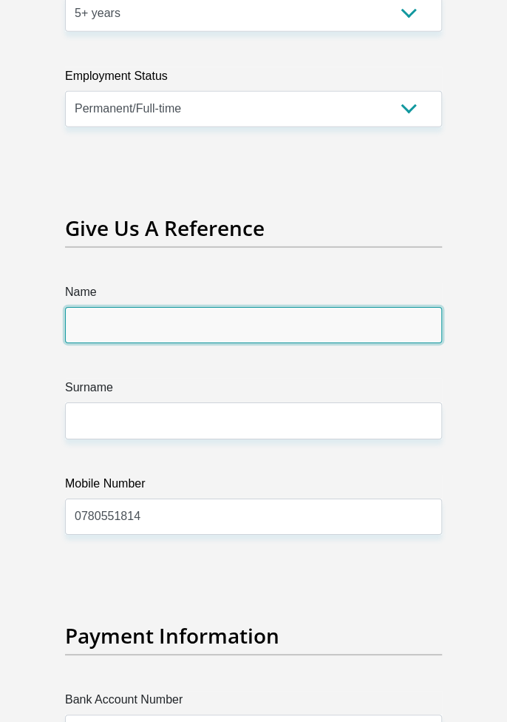
scroll to position [4883, 0]
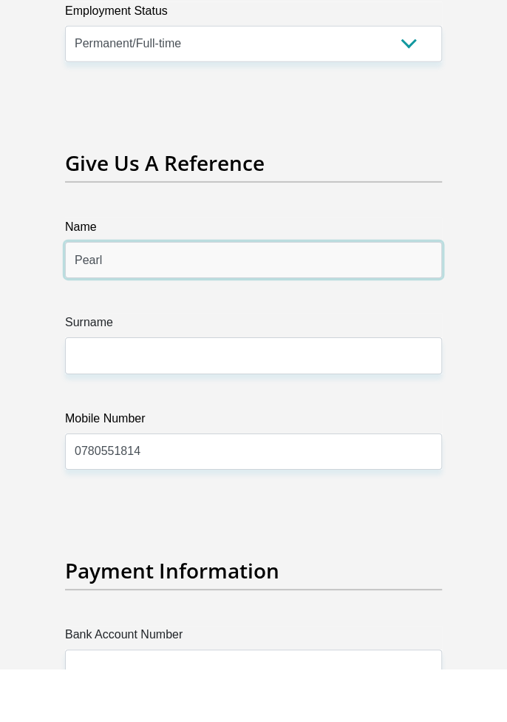
type input "Pearl"
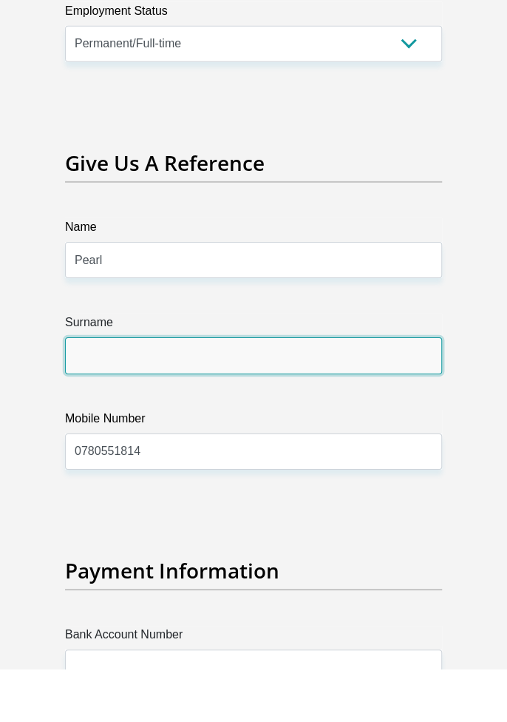
click at [110, 390] on input "Surname" at bounding box center [253, 408] width 377 height 36
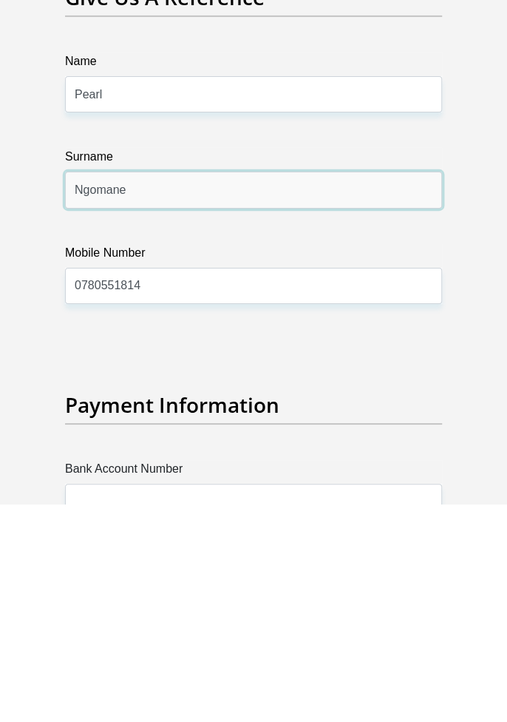
type input "Ngomane"
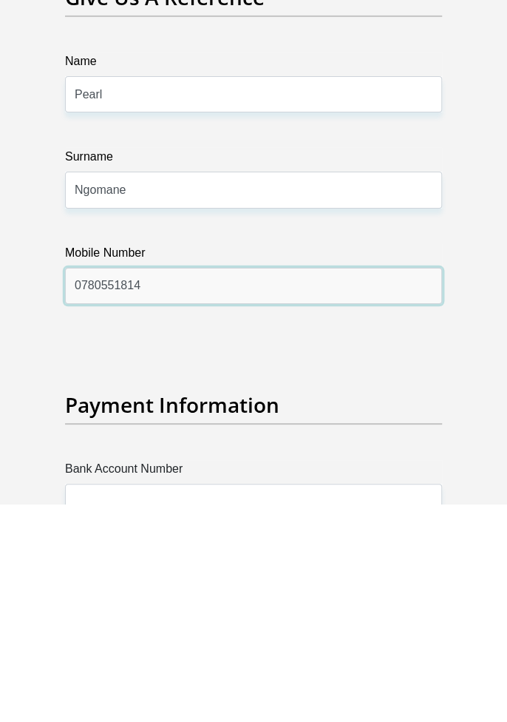
click at [160, 486] on input "0780551814" at bounding box center [253, 504] width 377 height 36
type input "0"
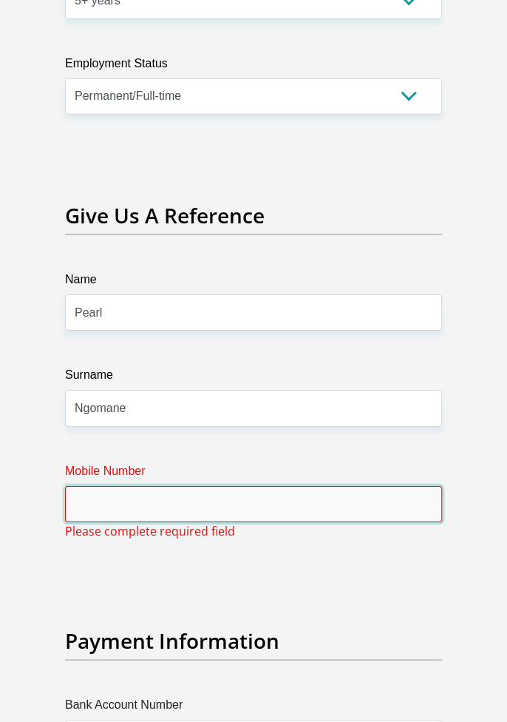
click at [98, 486] on input "Mobile Number" at bounding box center [253, 504] width 377 height 36
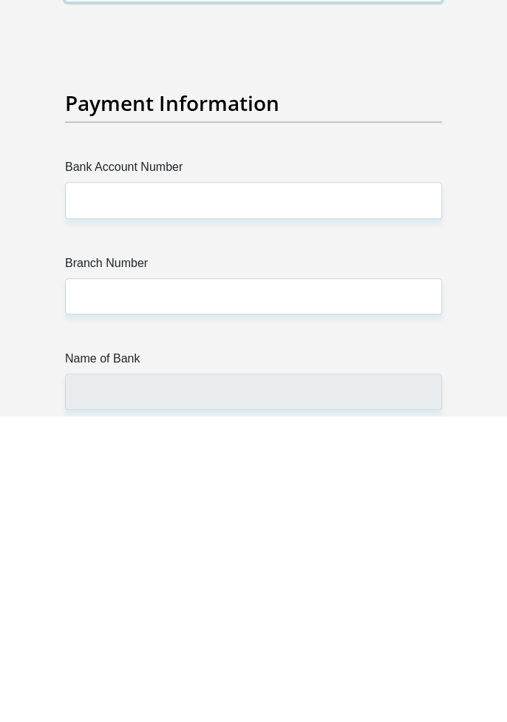
scroll to position [5098, 0]
type input "+27 83 744 5895"
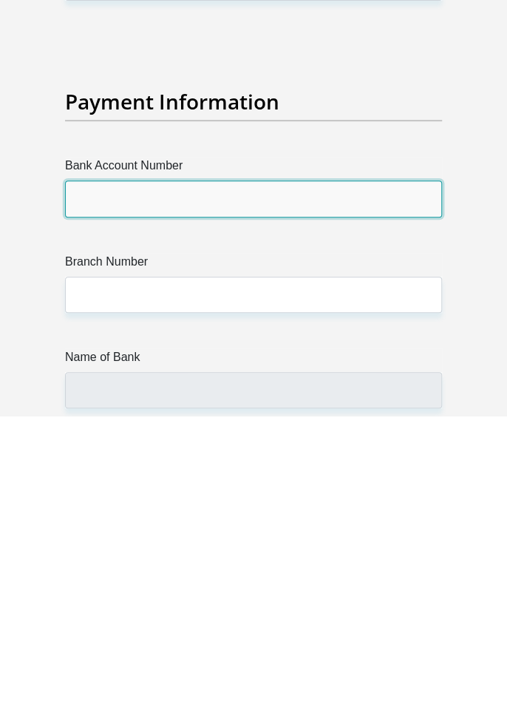
click at [92, 487] on input "Bank Account Number" at bounding box center [253, 505] width 377 height 36
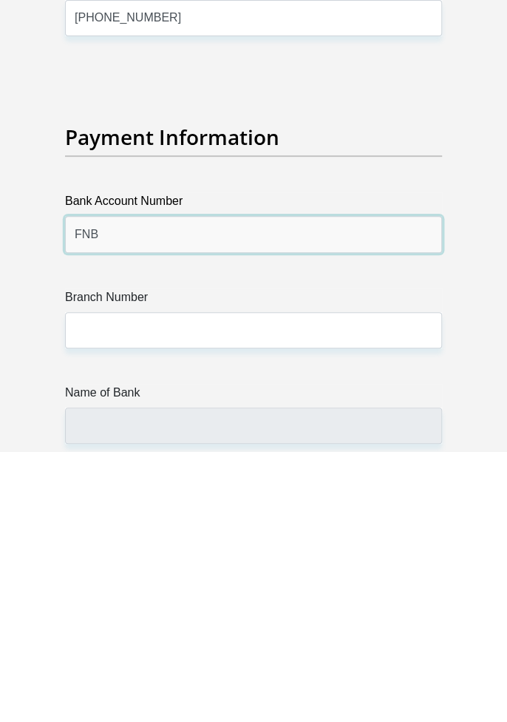
type input "FNB"
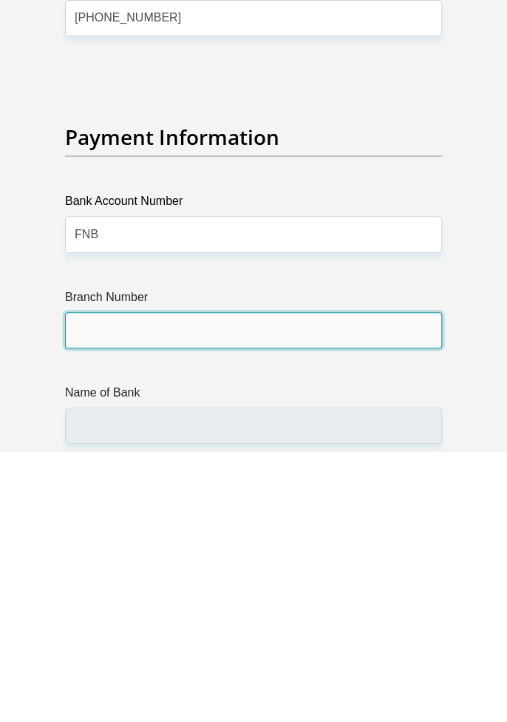
click at [95, 583] on input "Branch Number" at bounding box center [253, 601] width 377 height 36
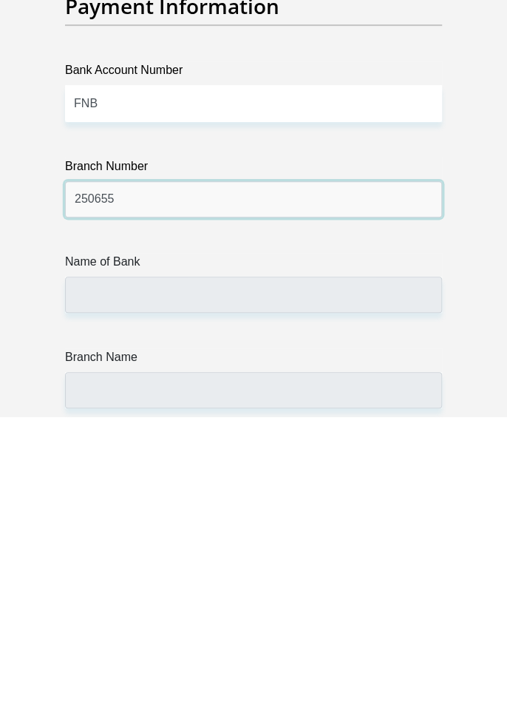
scroll to position [5194, 0]
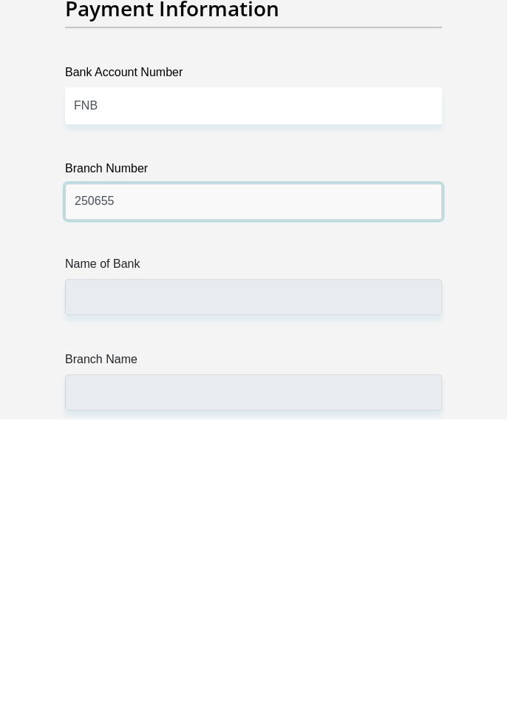
type input "250655"
click at [339, 367] on label "Bank Account Number" at bounding box center [253, 379] width 377 height 24
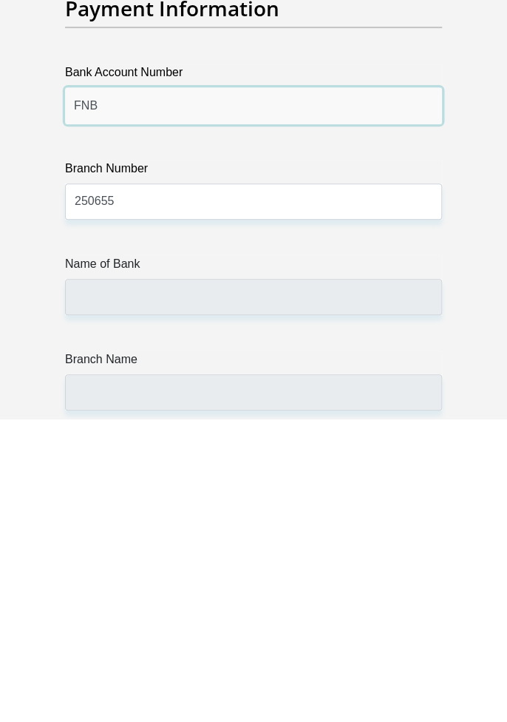
click at [339, 390] on input "FNB" at bounding box center [253, 408] width 377 height 36
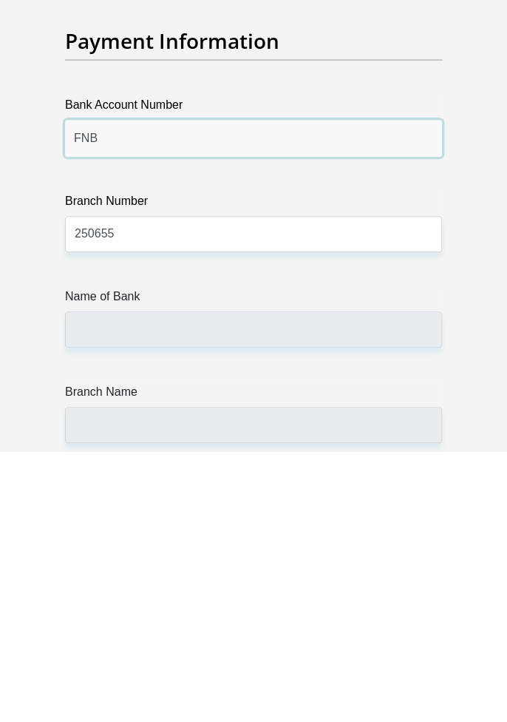
type input "FIRSTRAND BANK"
type input "BRANCH 560"
type input "F"
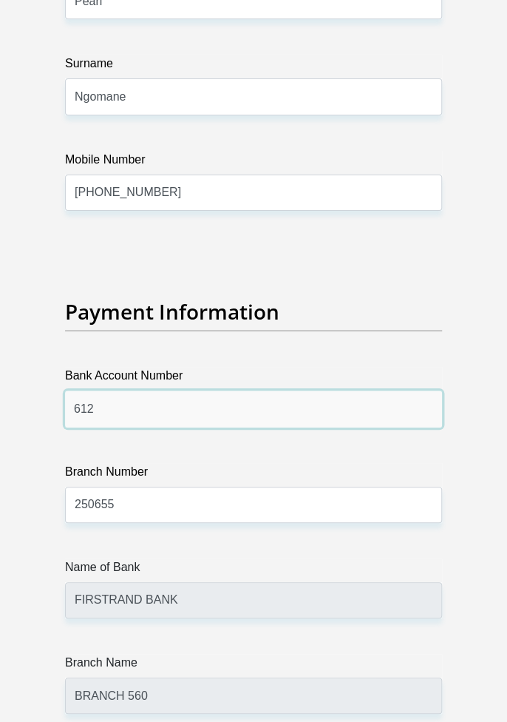
click at [352, 390] on input "612" at bounding box center [253, 408] width 377 height 36
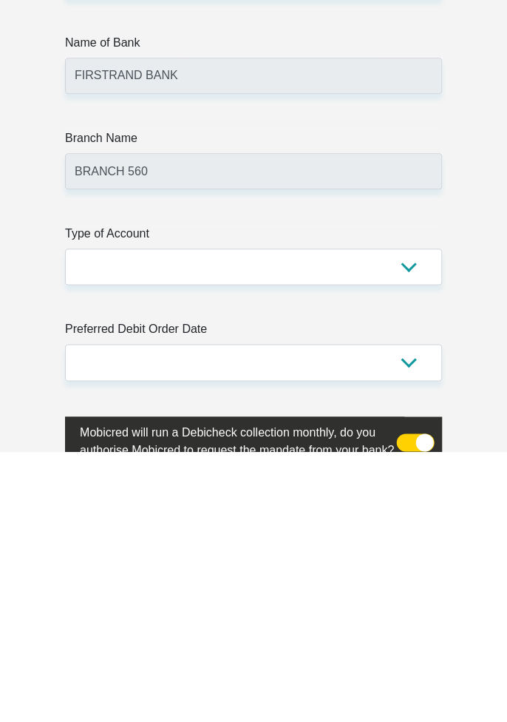
type input "62314292624"
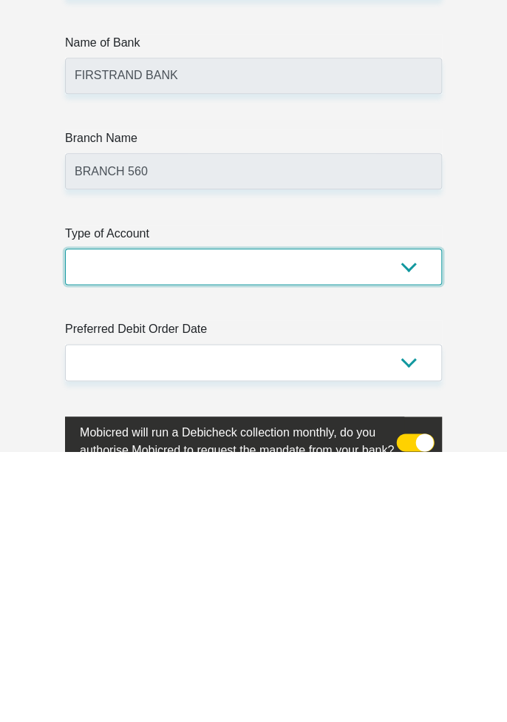
click at [109, 519] on select "Cheque Savings" at bounding box center [253, 537] width 377 height 36
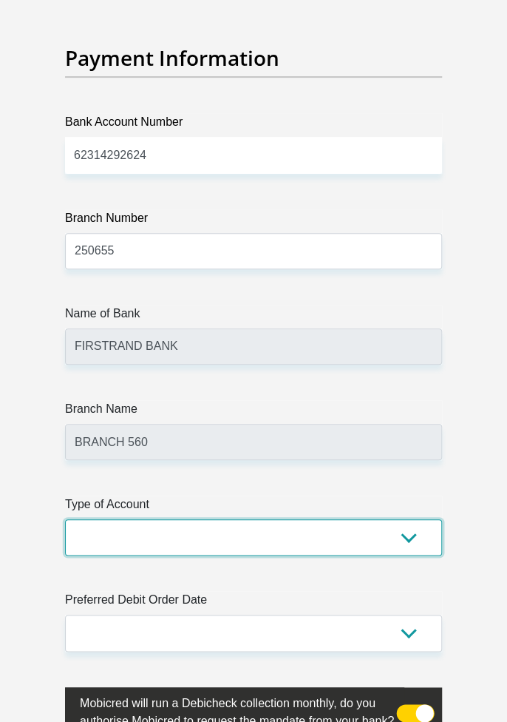
select select "CUR"
click at [65, 519] on select "Cheque Savings" at bounding box center [253, 537] width 377 height 36
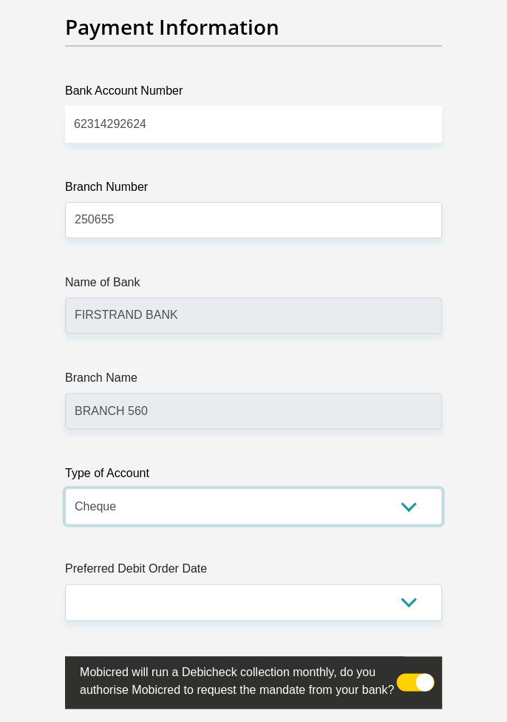
scroll to position [5487, 0]
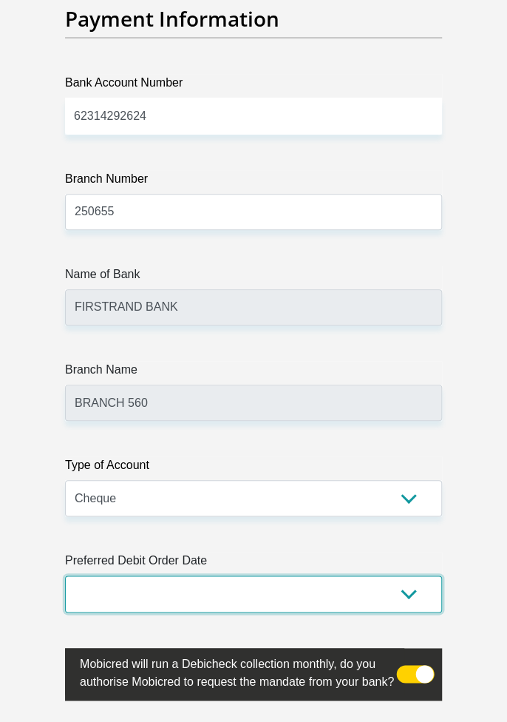
click at [107, 577] on select "1st 2nd 3rd 4th 5th 7th 18th 19th 20th 21st 22nd 23rd 24th 25th 26th 27th 28th …" at bounding box center [253, 593] width 377 height 36
select select "25"
click at [65, 575] on select "1st 2nd 3rd 4th 5th 7th 18th 19th 20th 21st 22nd 23rd 24th 25th 26th 27th 28th …" at bounding box center [253, 593] width 377 height 36
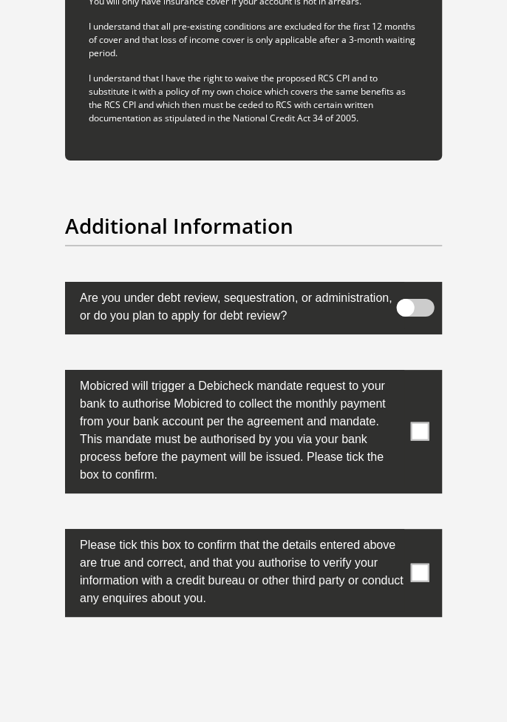
scroll to position [6923, 0]
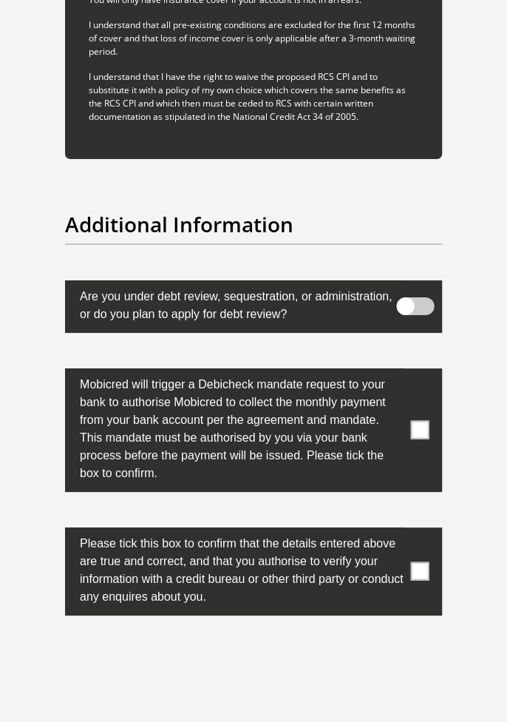
click at [422, 421] on span at bounding box center [420, 430] width 18 height 18
click at [409, 372] on input "checkbox" at bounding box center [409, 372] width 0 height 0
click at [420, 562] on span at bounding box center [420, 571] width 18 height 18
click at [409, 531] on input "checkbox" at bounding box center [409, 531] width 0 height 0
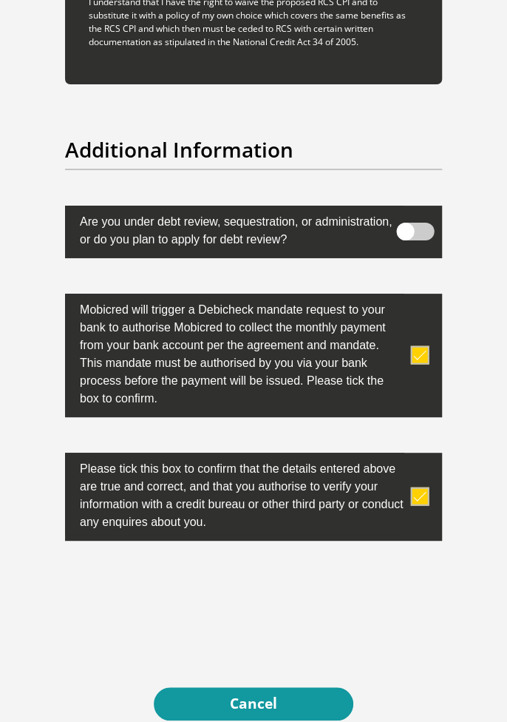
scroll to position [7131, 0]
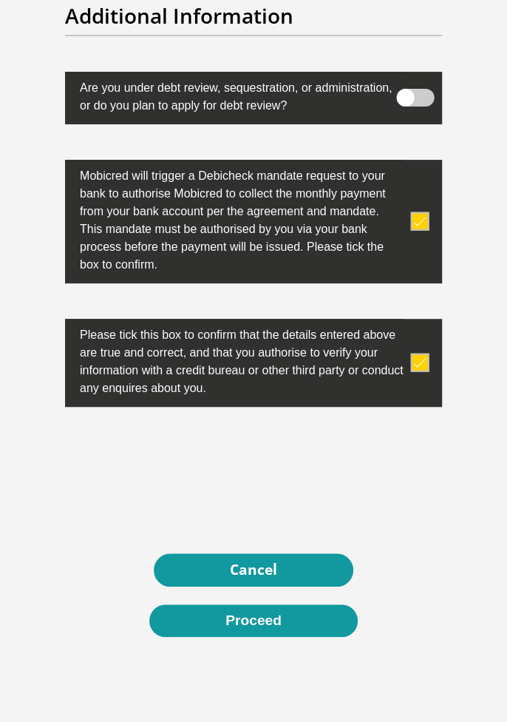
click at [310, 607] on button "Proceed" at bounding box center [253, 620] width 209 height 33
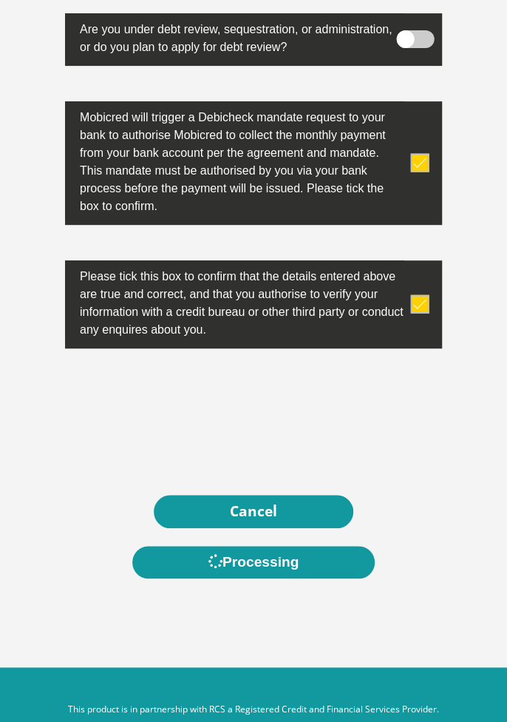
scroll to position [0, 0]
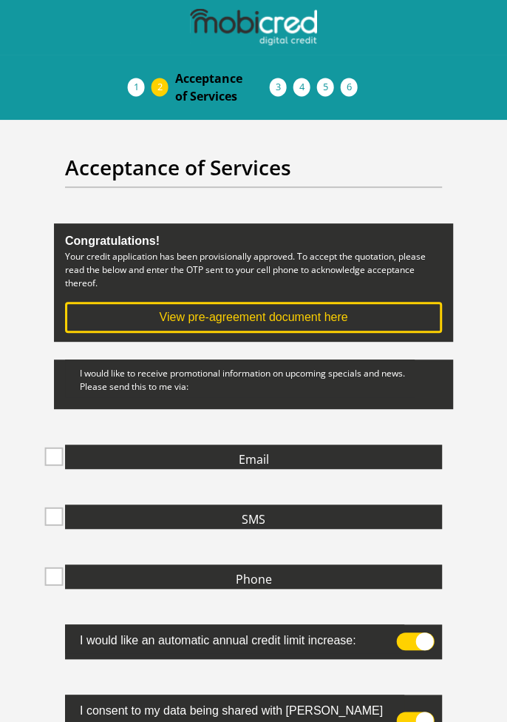
click at [57, 462] on span at bounding box center [54, 456] width 18 height 18
click at [224, 447] on input "Email" at bounding box center [224, 447] width 0 height 0
click at [57, 521] on span at bounding box center [54, 516] width 18 height 18
click at [227, 507] on input "SMS" at bounding box center [227, 507] width 0 height 0
click at [63, 580] on span at bounding box center [54, 576] width 18 height 18
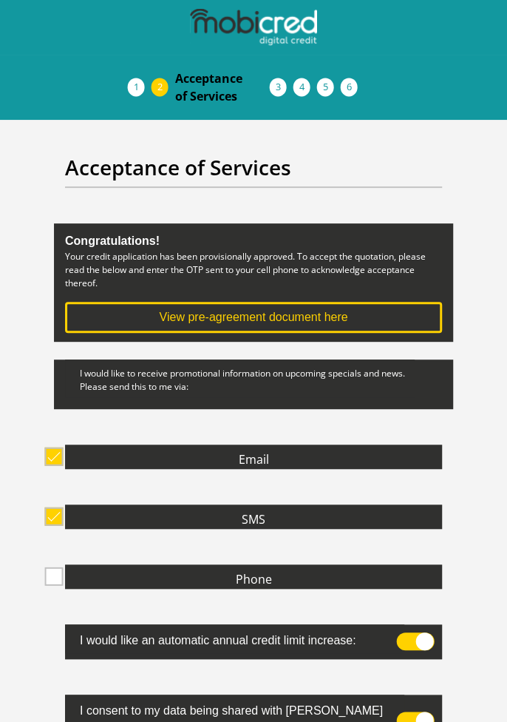
click at [221, 567] on input "Phone" at bounding box center [221, 567] width 0 height 0
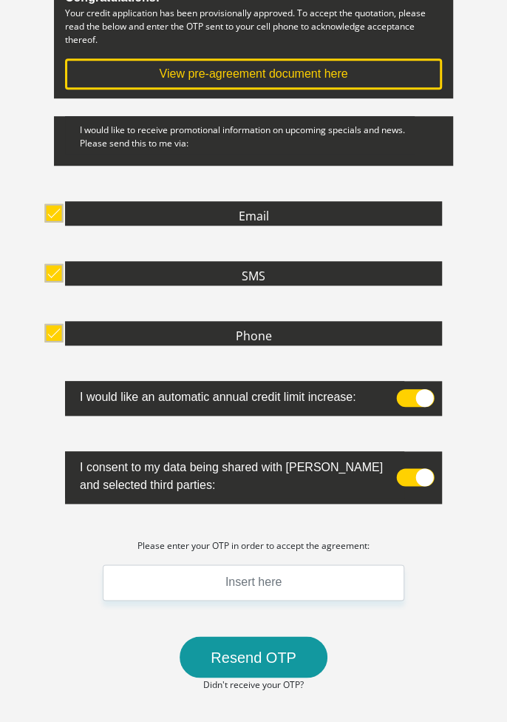
scroll to position [253, 0]
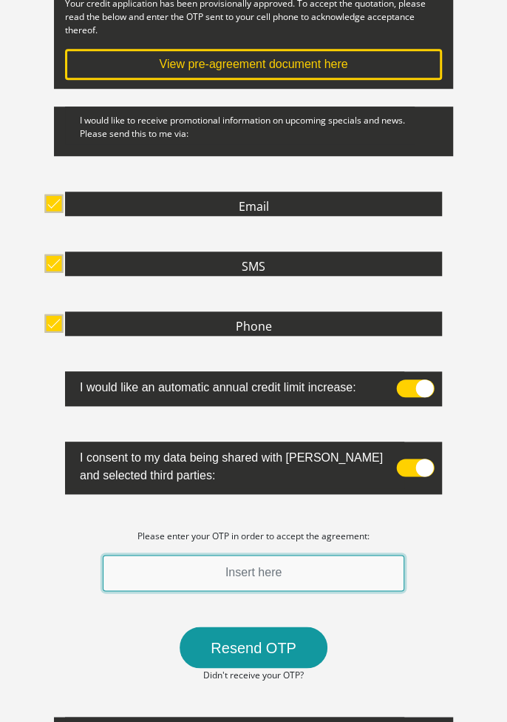
click at [143, 572] on input "text" at bounding box center [254, 573] width 302 height 36
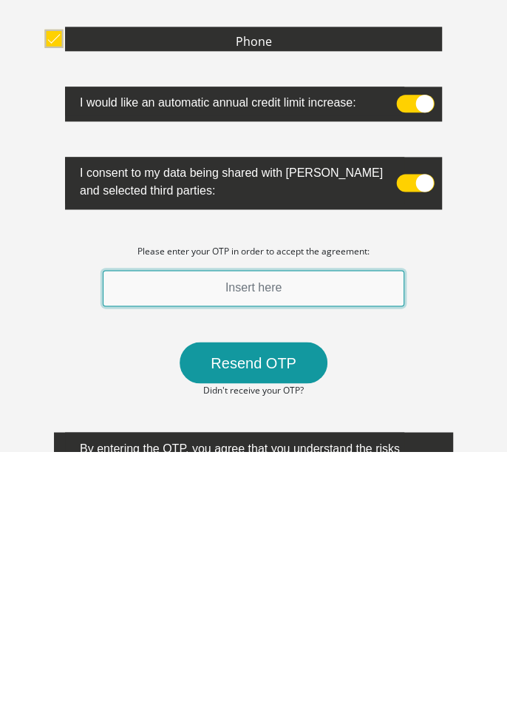
scroll to position [291, 0]
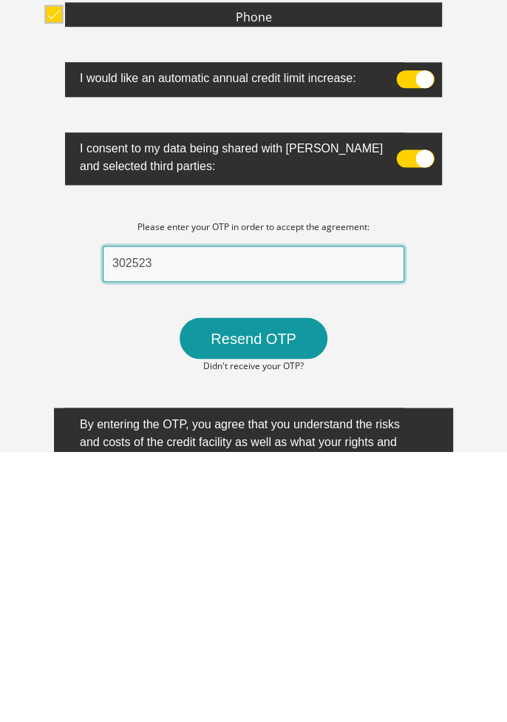
type input "302523"
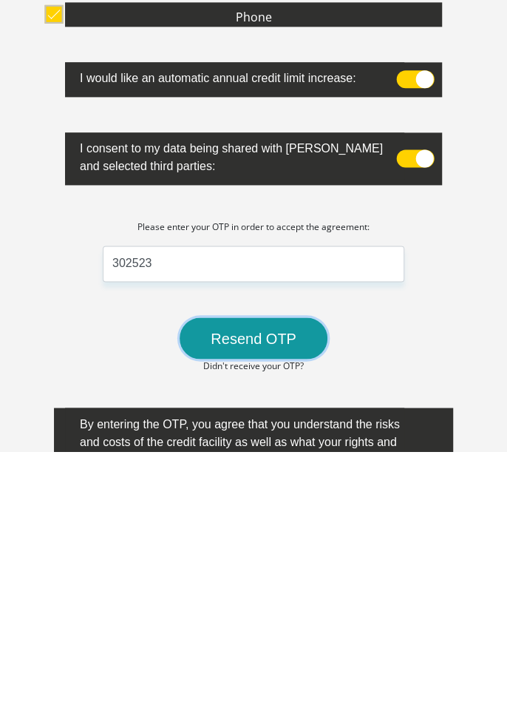
click at [266, 607] on button "Resend OTP" at bounding box center [254, 608] width 148 height 41
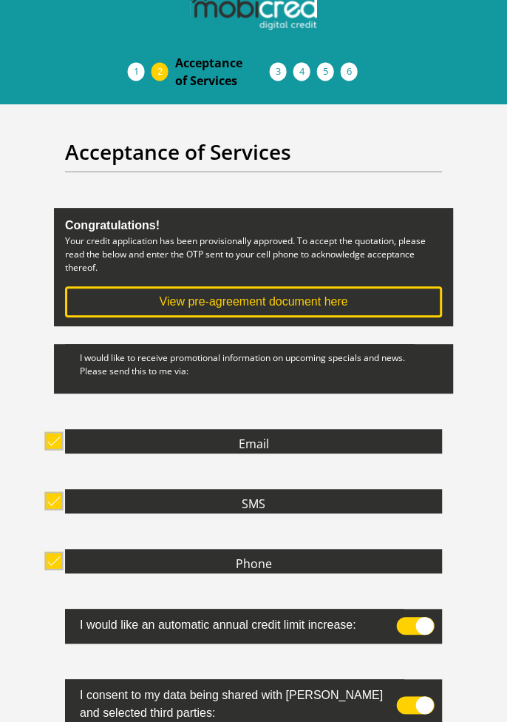
scroll to position [0, 0]
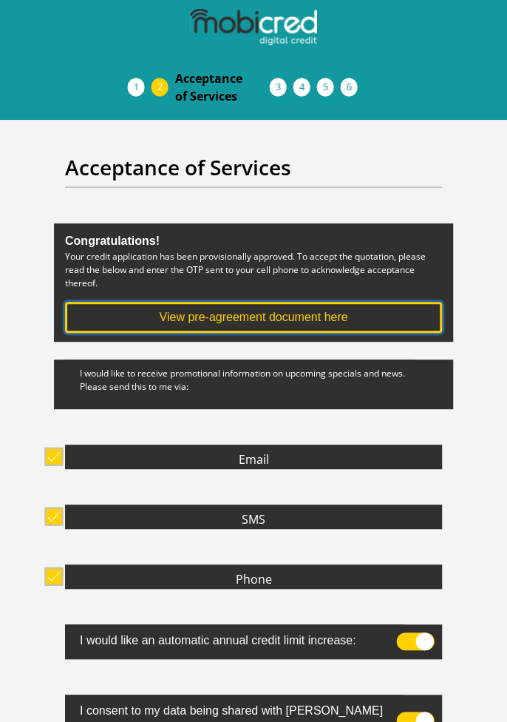
click at [305, 321] on button "View pre-agreement document here" at bounding box center [253, 317] width 377 height 31
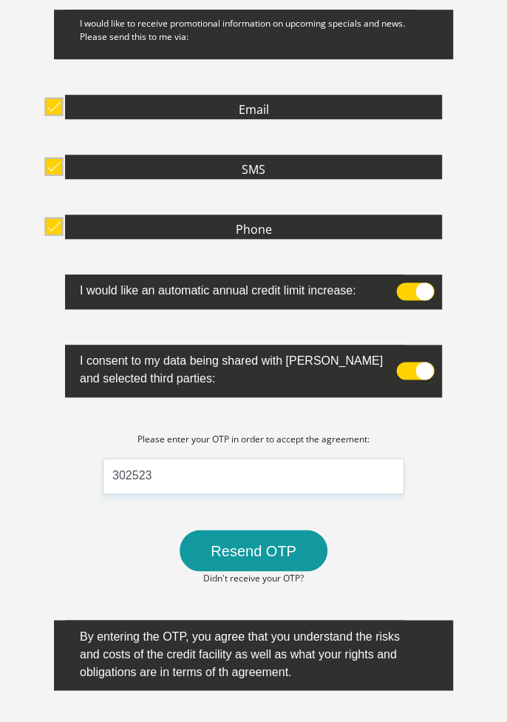
scroll to position [521, 0]
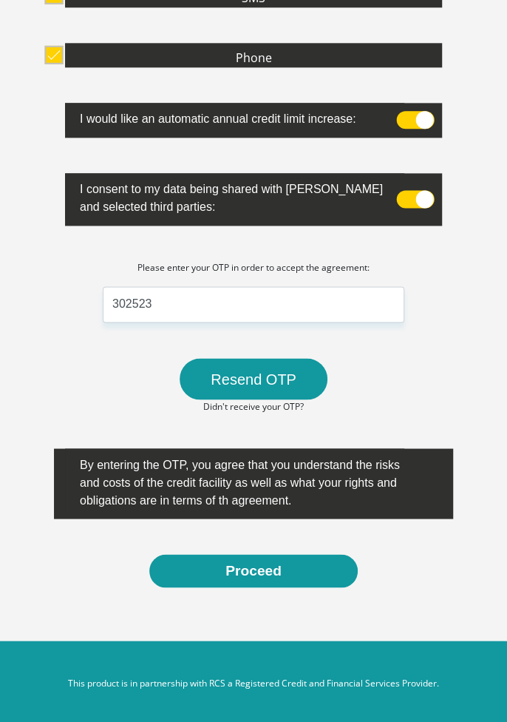
click at [314, 571] on button "Proceed" at bounding box center [253, 570] width 209 height 33
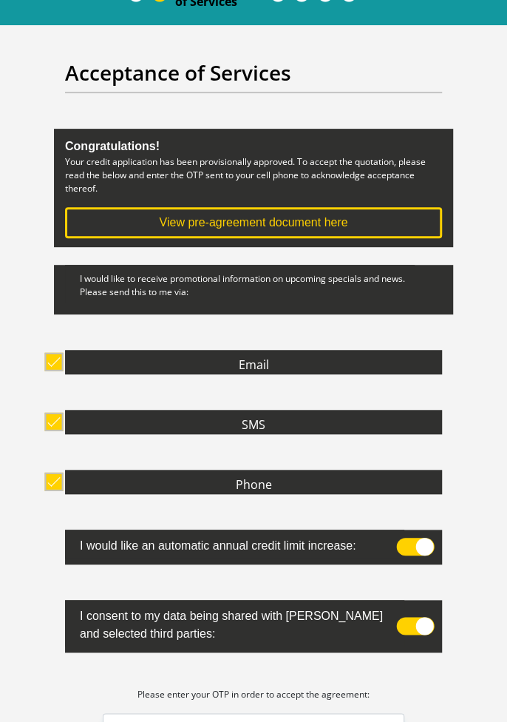
scroll to position [0, 0]
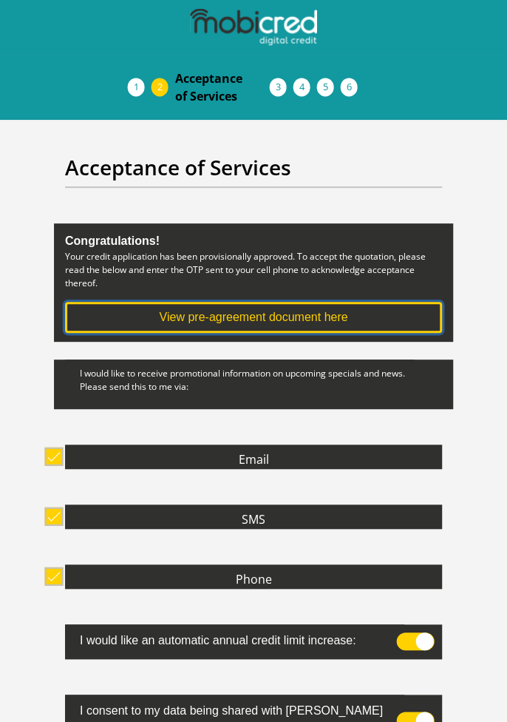
click at [377, 314] on button "View pre-agreement document here" at bounding box center [253, 317] width 377 height 31
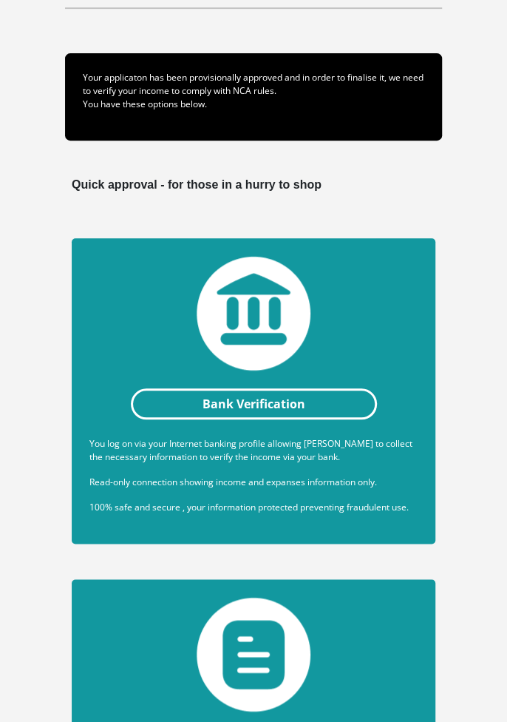
scroll to position [146, 0]
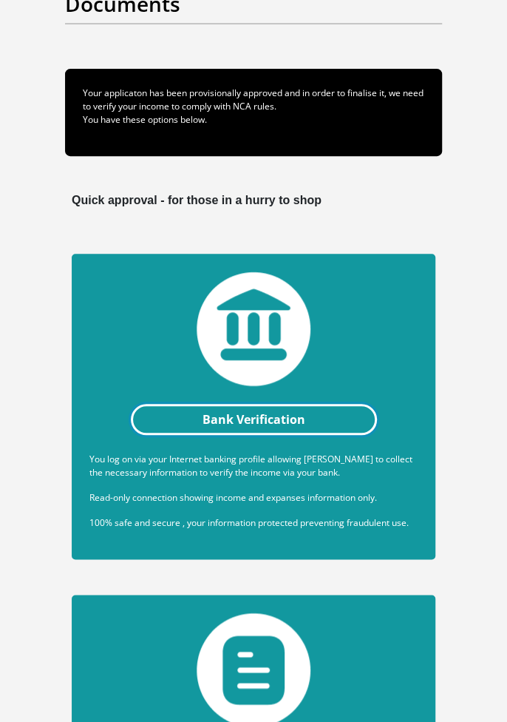
click at [334, 418] on link "Bank Verification" at bounding box center [254, 419] width 246 height 31
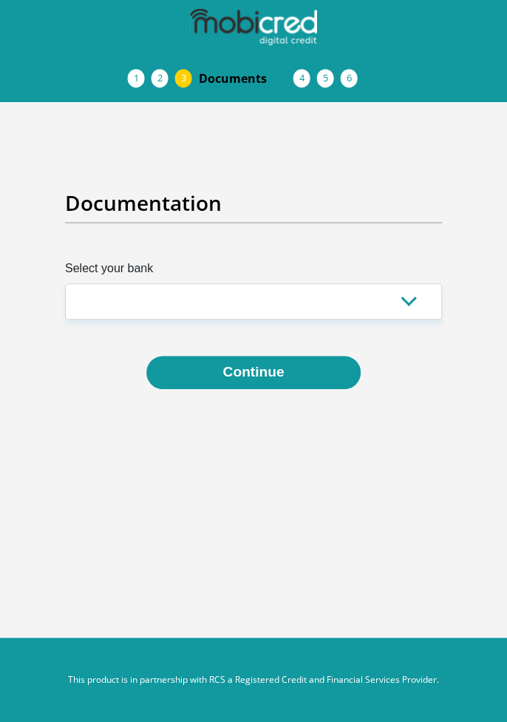
select select "{"id":"1","title":"First National Bank","institution":"Rand Merchant Bank","ali…"
click at [65, 283] on select "Absa Capitec Bank Discovery Bank First National Bank Nedbank Standard Bank Tyme…" at bounding box center [253, 301] width 377 height 36
click at [317, 368] on button "Continue" at bounding box center [253, 372] width 214 height 33
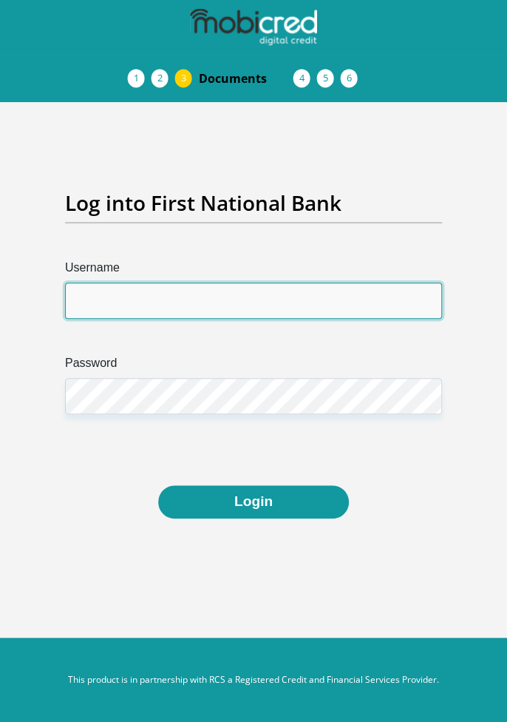
click at [303, 302] on input "Username" at bounding box center [253, 300] width 377 height 36
type input "mpereke87"
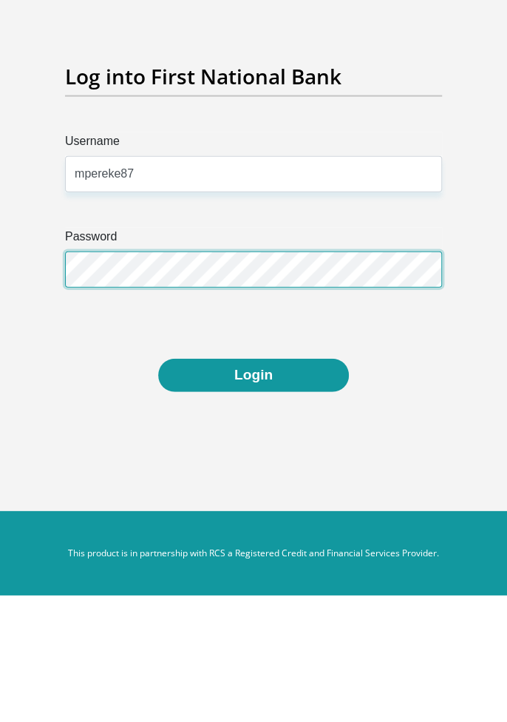
scroll to position [71, 0]
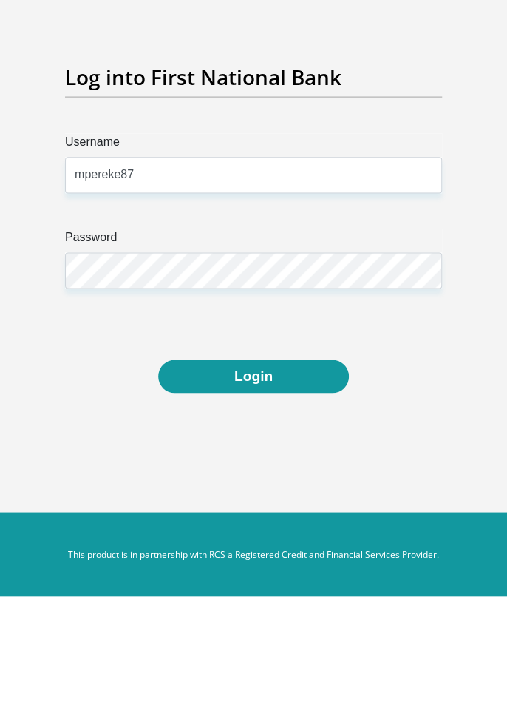
click at [284, 485] on button "Login" at bounding box center [253, 501] width 191 height 33
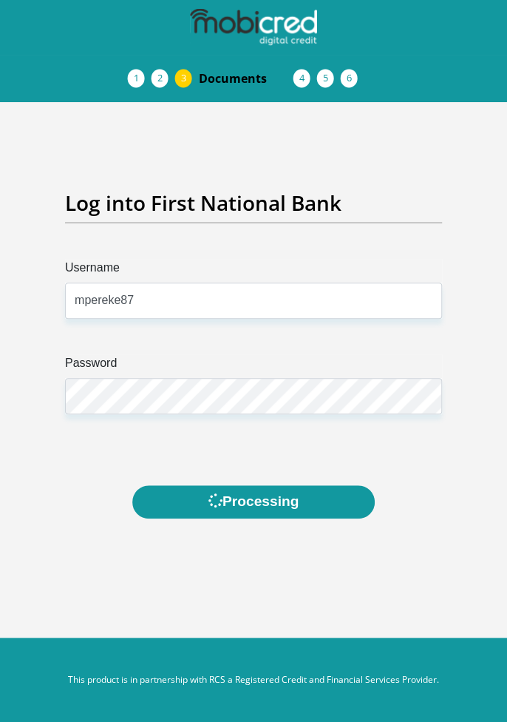
scroll to position [0, 0]
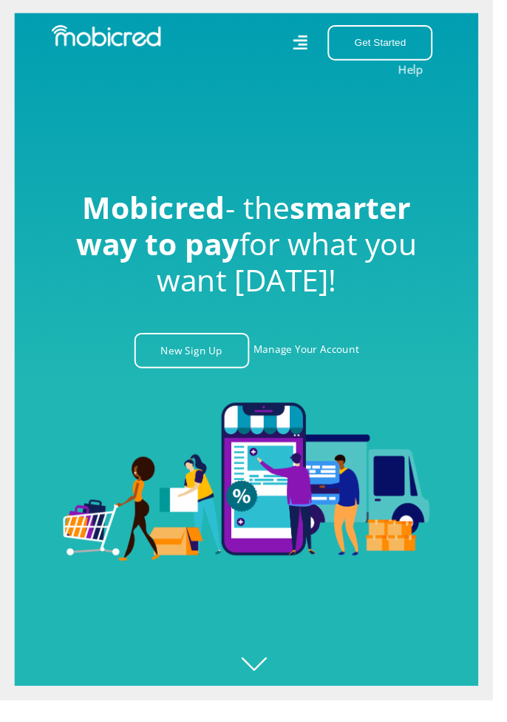
scroll to position [0, 3594]
click at [330, 379] on link "Manage Your Account" at bounding box center [315, 360] width 109 height 36
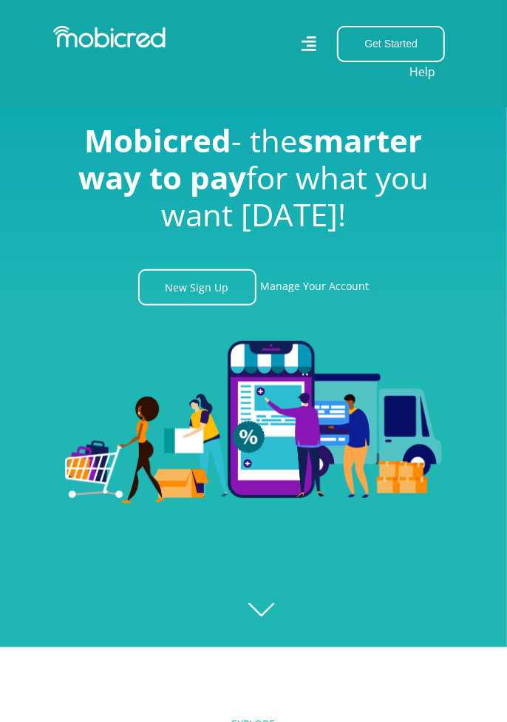
scroll to position [0, 5191]
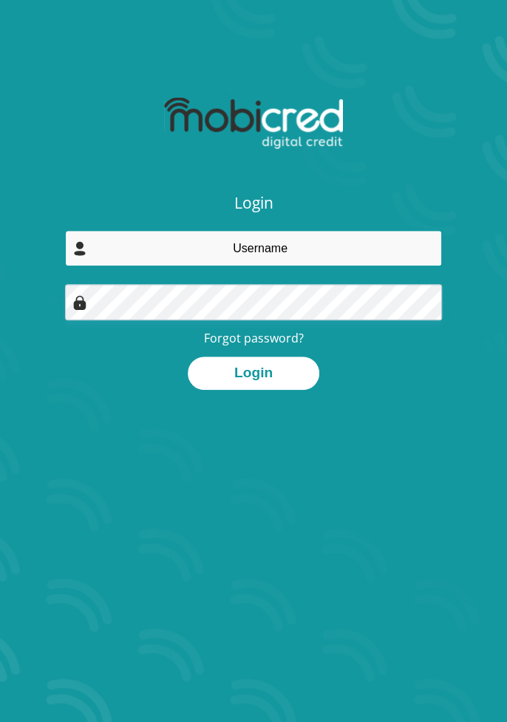
click at [368, 243] on input "email" at bounding box center [253, 248] width 377 height 36
type input "msevogp@gmail.com"
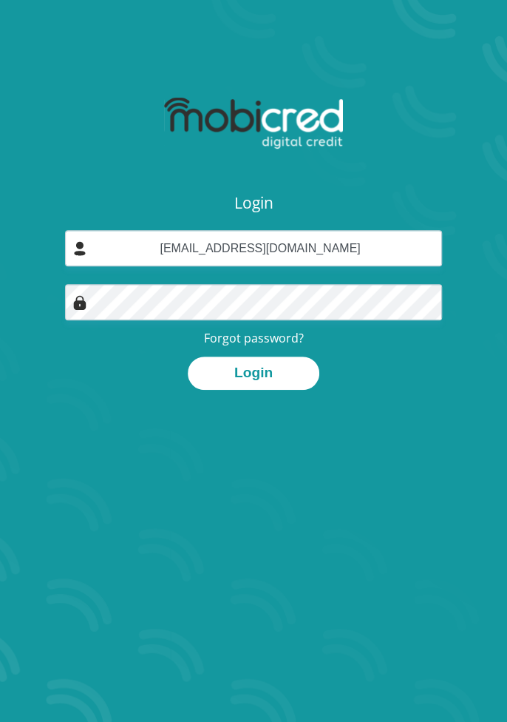
click at [290, 373] on button "Login" at bounding box center [254, 372] width 132 height 33
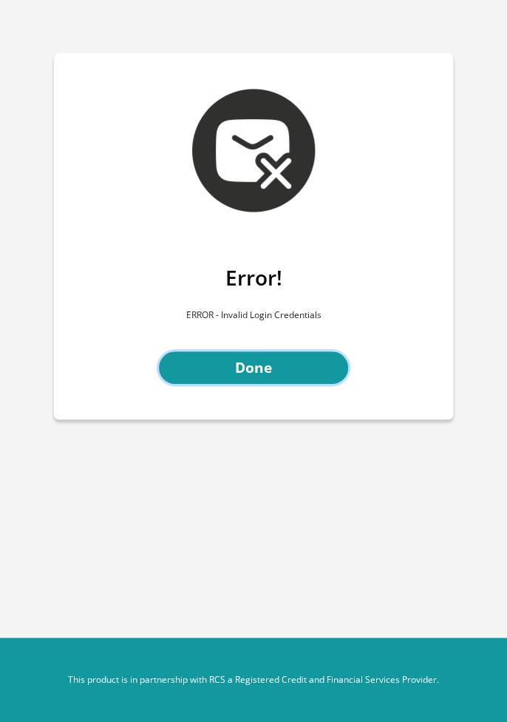
click at [290, 365] on link "Done" at bounding box center [253, 367] width 189 height 33
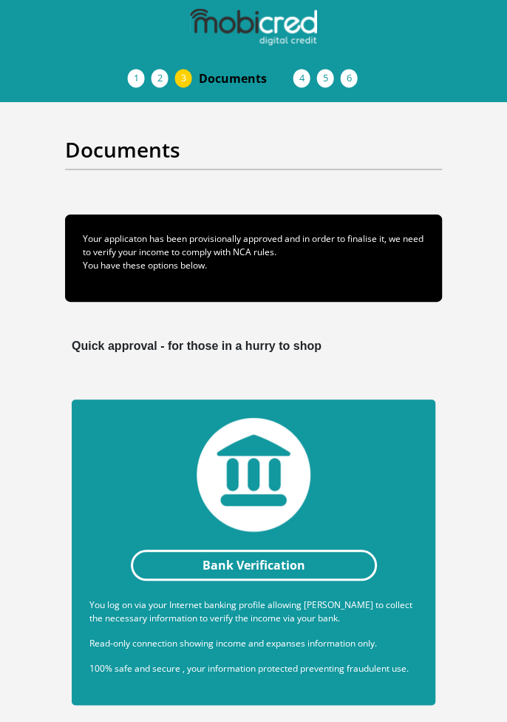
click at [305, 78] on li "Debicheck Mandate" at bounding box center [317, 78] width 24 height 12
click at [308, 78] on li "Debicheck Mandate" at bounding box center [317, 78] width 24 height 12
click at [329, 81] on li "Curata Authentication" at bounding box center [341, 78] width 24 height 12
click at [361, 81] on link "Pre Agreement Signoff" at bounding box center [365, 78] width 24 height 12
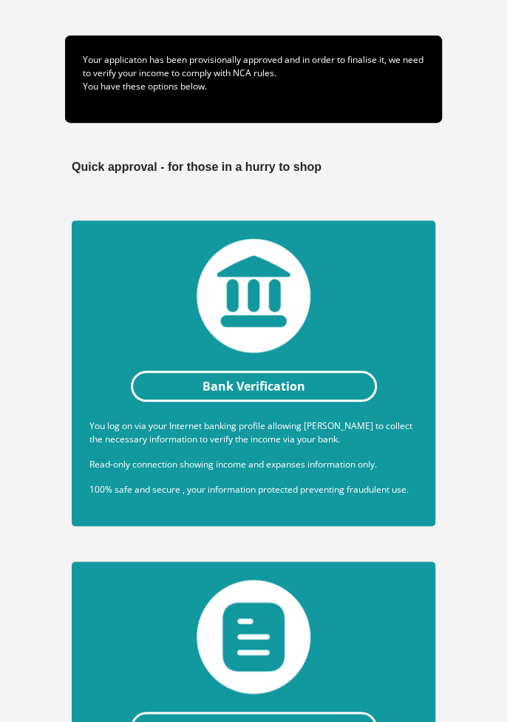
scroll to position [183, 0]
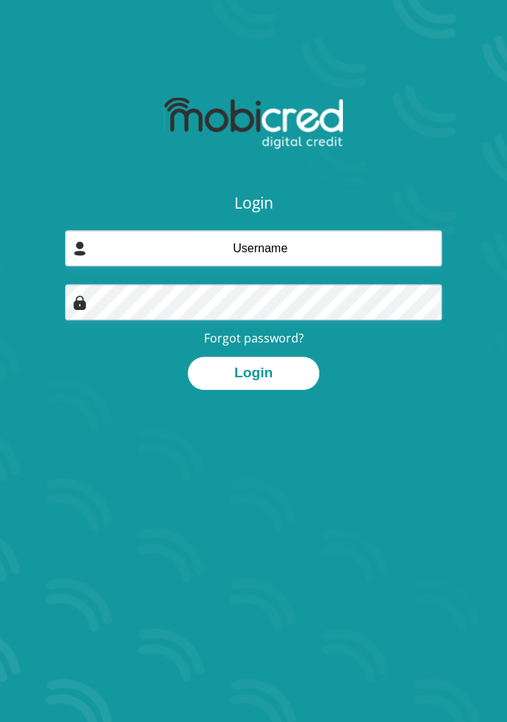
type input "[EMAIL_ADDRESS][DOMAIN_NAME]"
click at [266, 376] on button "Login" at bounding box center [254, 372] width 132 height 33
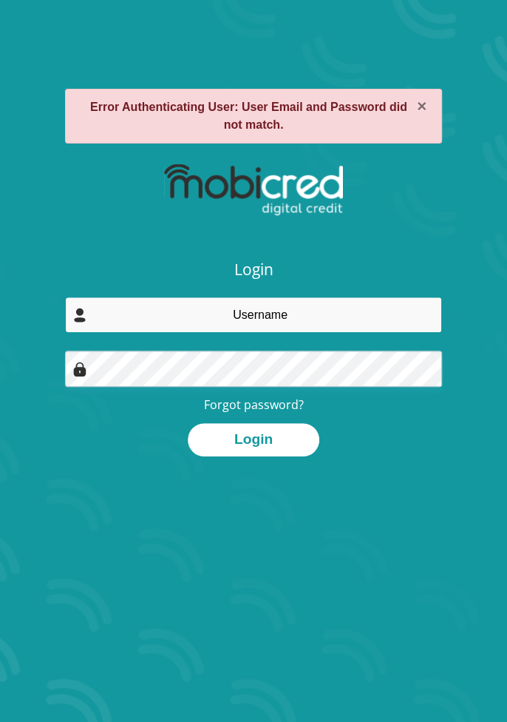
click at [274, 309] on input "email" at bounding box center [253, 315] width 377 height 36
type input "msevogp@gmail.com"
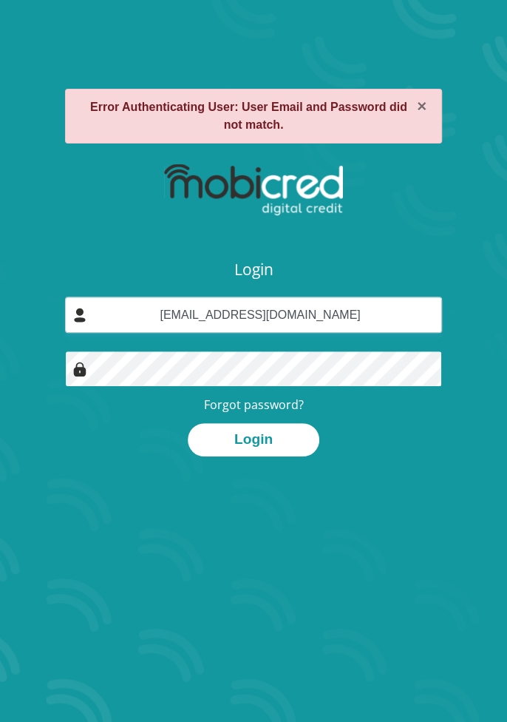
click at [188, 423] on button "Login" at bounding box center [254, 439] width 132 height 33
